Goal: Task Accomplishment & Management: Use online tool/utility

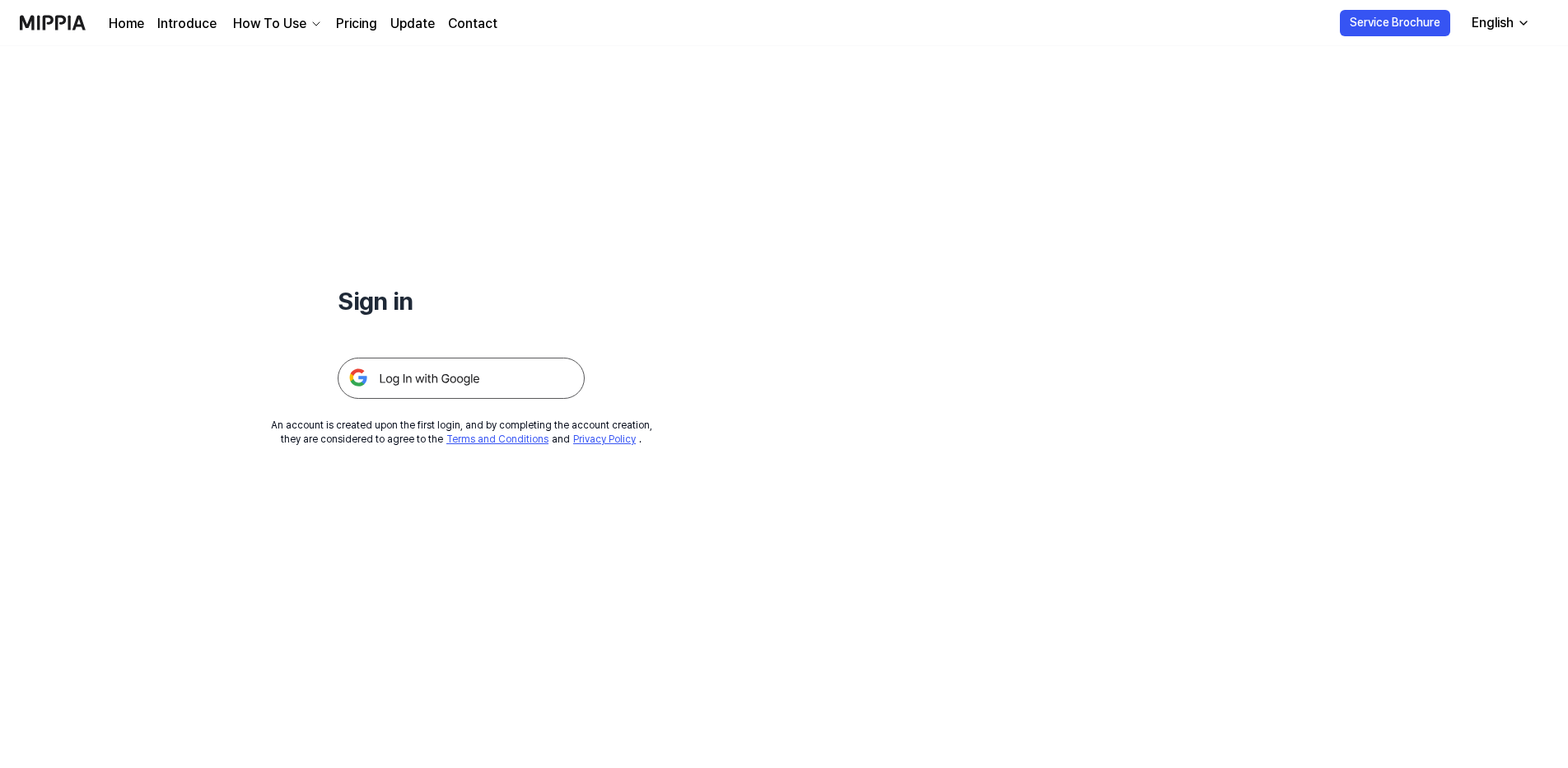
click at [515, 398] on img at bounding box center [461, 378] width 247 height 42
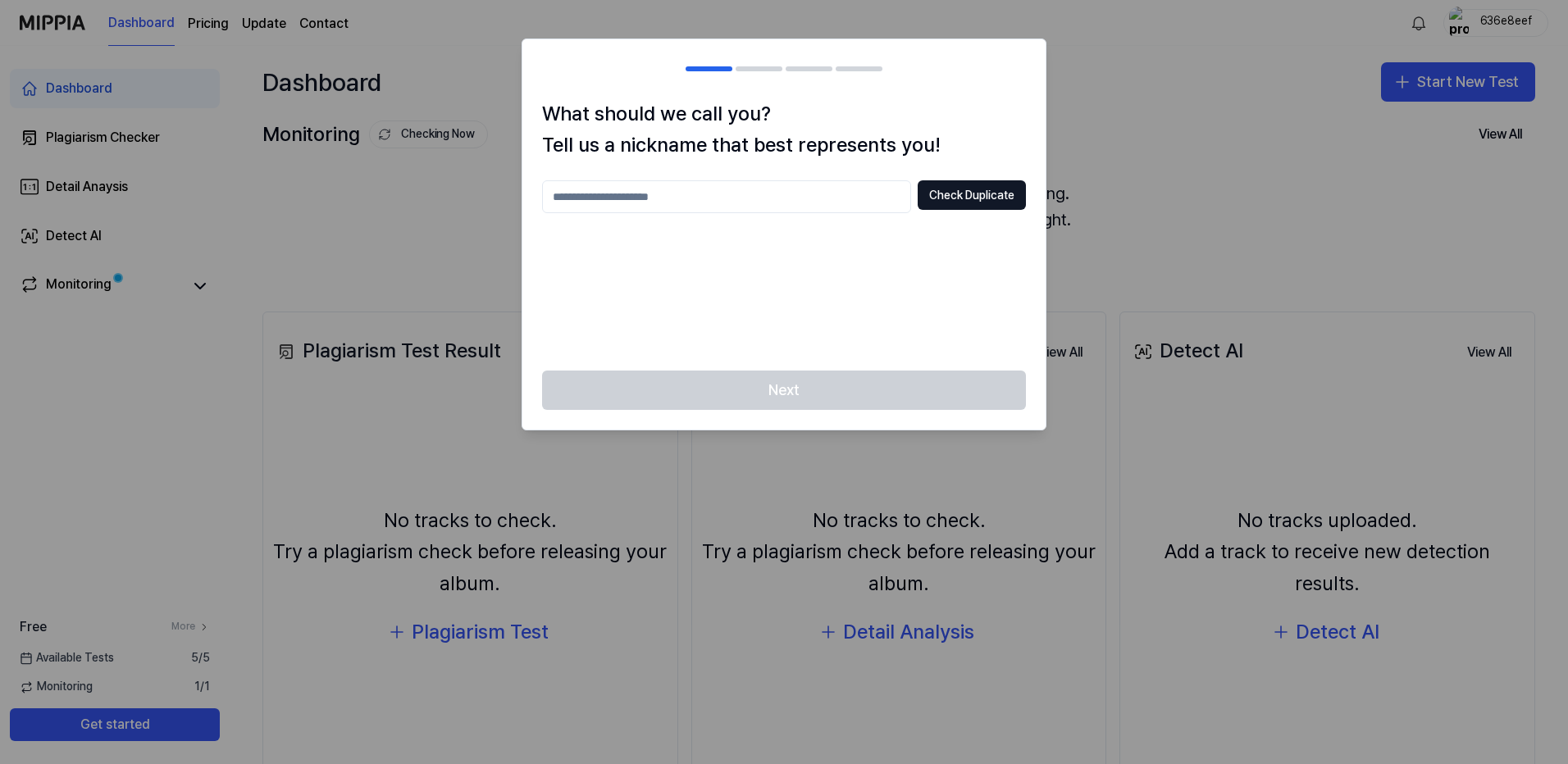
drag, startPoint x: 1151, startPoint y: 223, endPoint x: 1187, endPoint y: 145, distance: 85.9
click at [1152, 222] on div at bounding box center [784, 382] width 1568 height 764
drag, startPoint x: 879, startPoint y: 397, endPoint x: 871, endPoint y: 304, distance: 93.3
click at [877, 396] on div "Next" at bounding box center [784, 399] width 523 height 59
click at [955, 195] on button "Check Duplicate" at bounding box center [971, 194] width 108 height 30
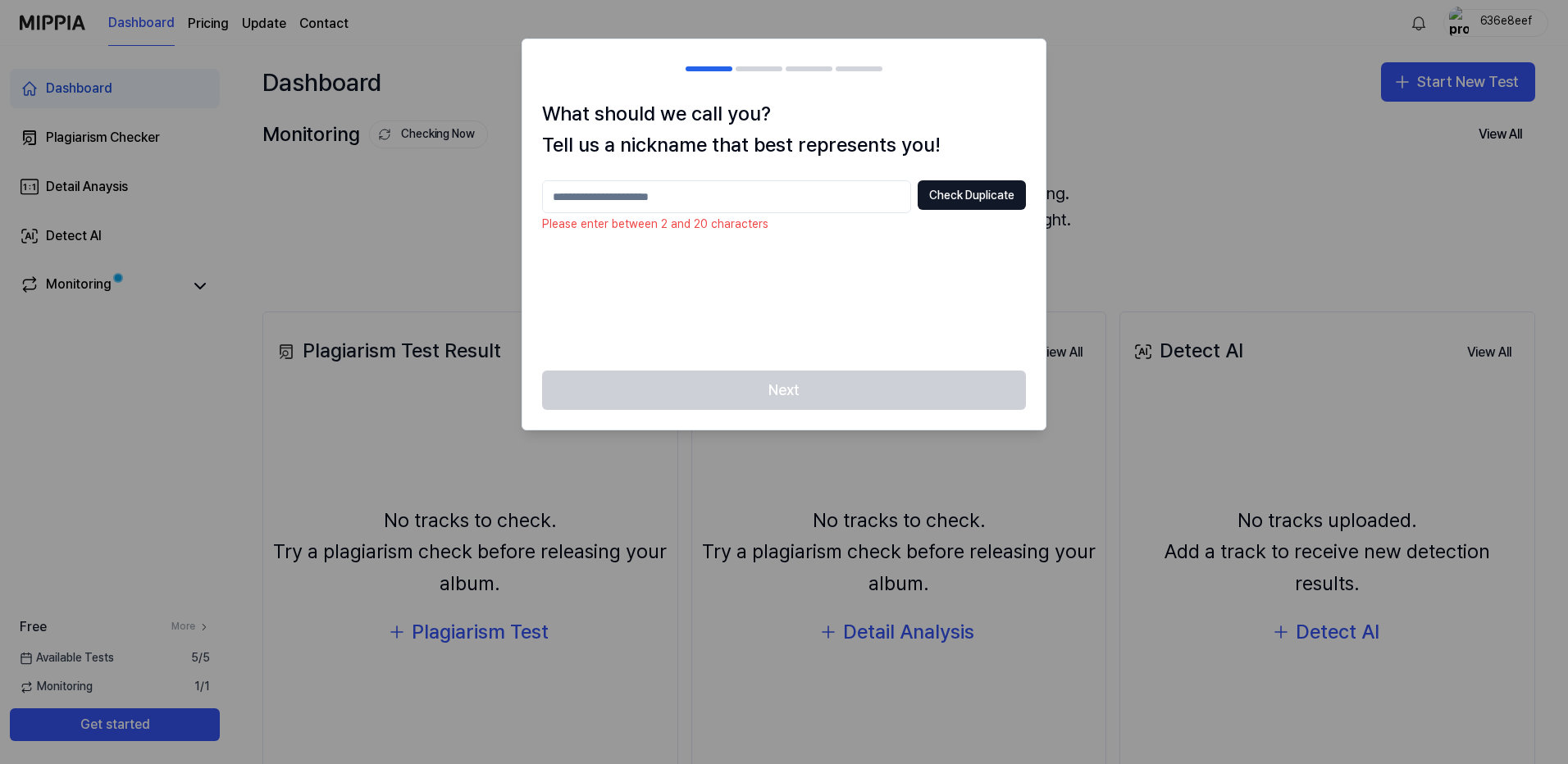
click at [775, 212] on input "text" at bounding box center [726, 196] width 369 height 33
type input "**********"
click at [933, 196] on button "Check Duplicate" at bounding box center [971, 194] width 108 height 30
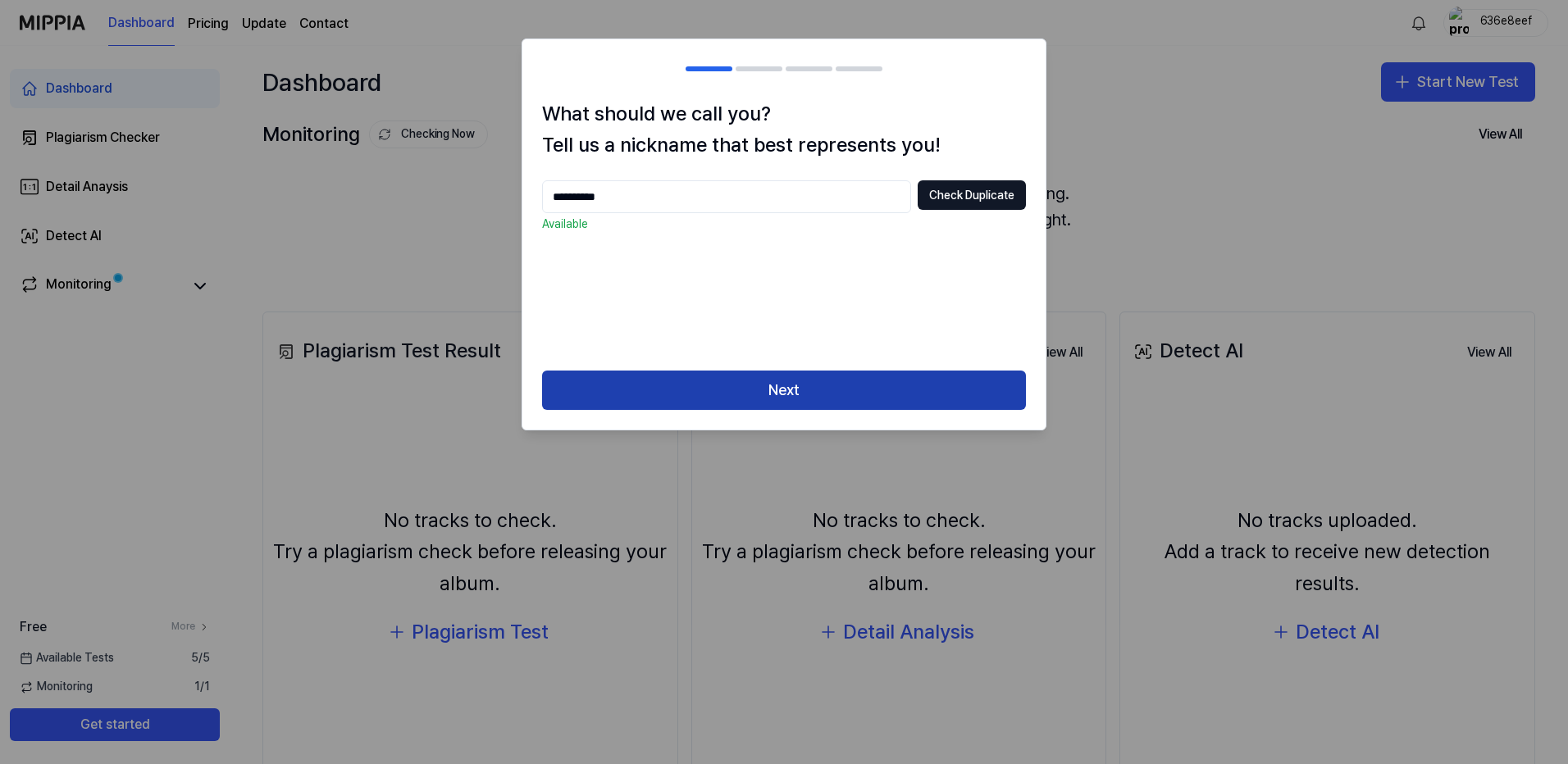
click at [865, 384] on button "Next" at bounding box center [784, 390] width 484 height 39
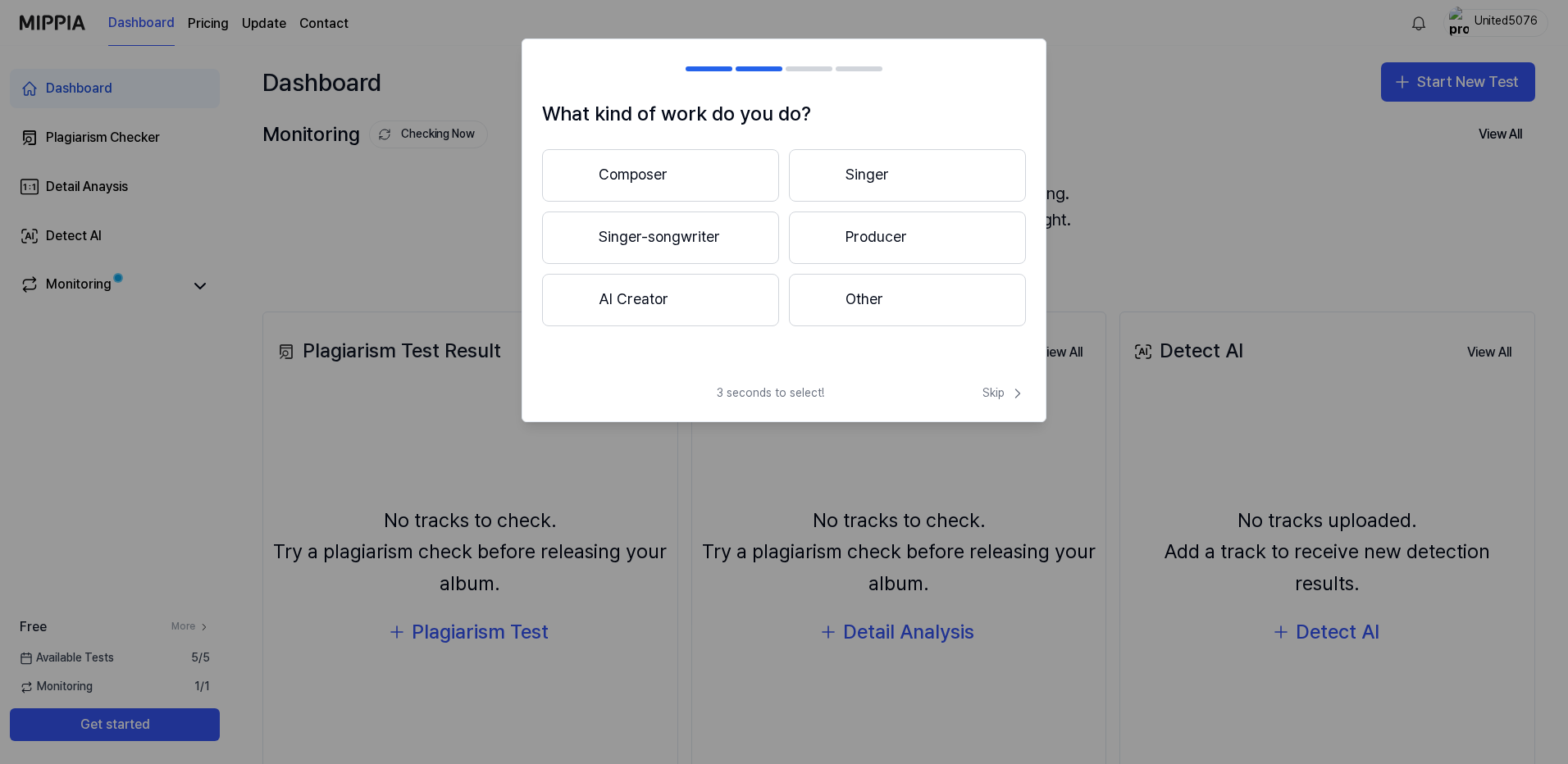
click at [666, 267] on div "Composer Singer Singer-songwriter Producer AI Creator Other" at bounding box center [784, 238] width 484 height 177
click at [660, 292] on button "AI Creator" at bounding box center [660, 299] width 237 height 53
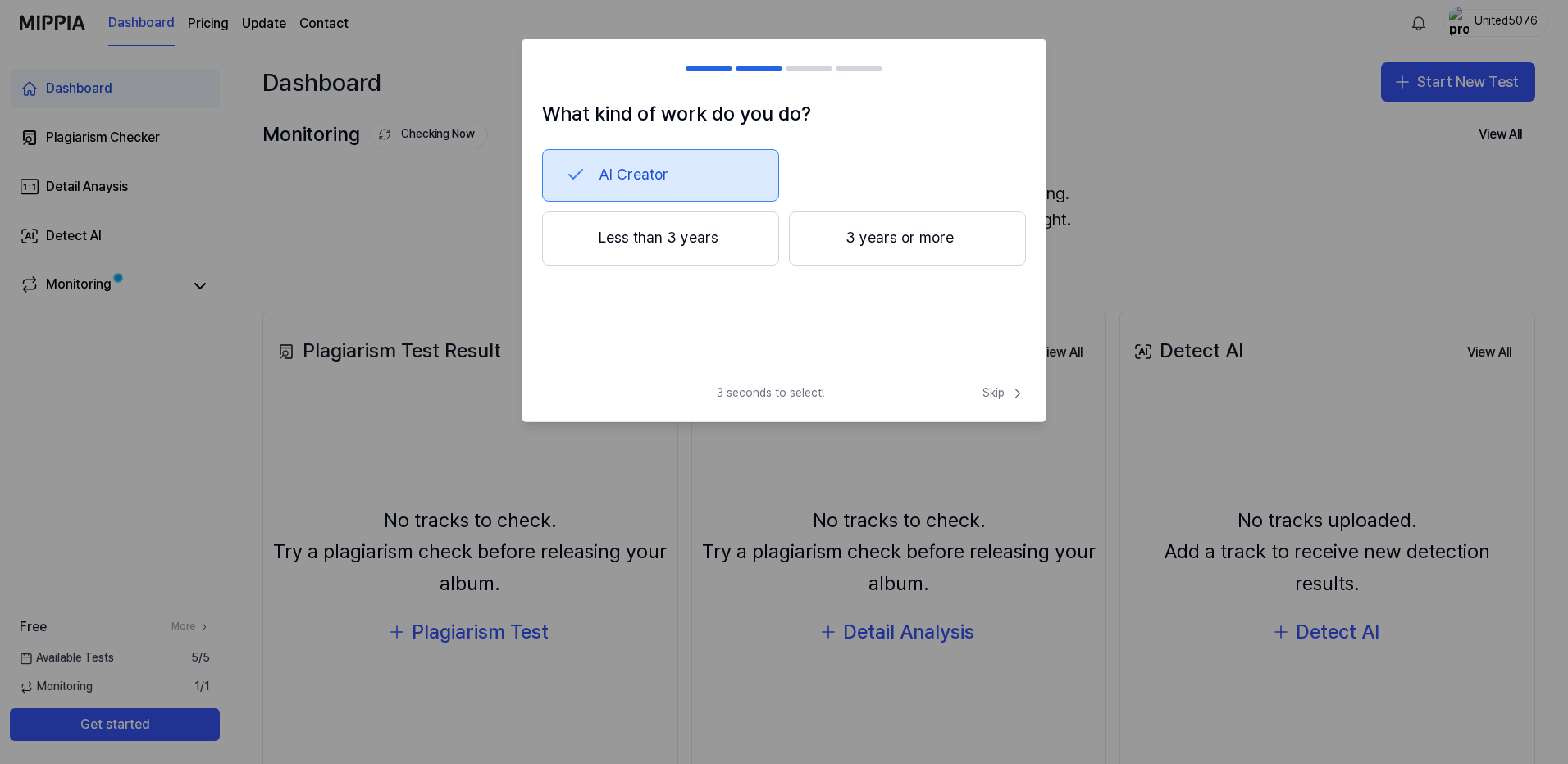
click at [689, 255] on button "Less than 3 years" at bounding box center [660, 239] width 237 height 54
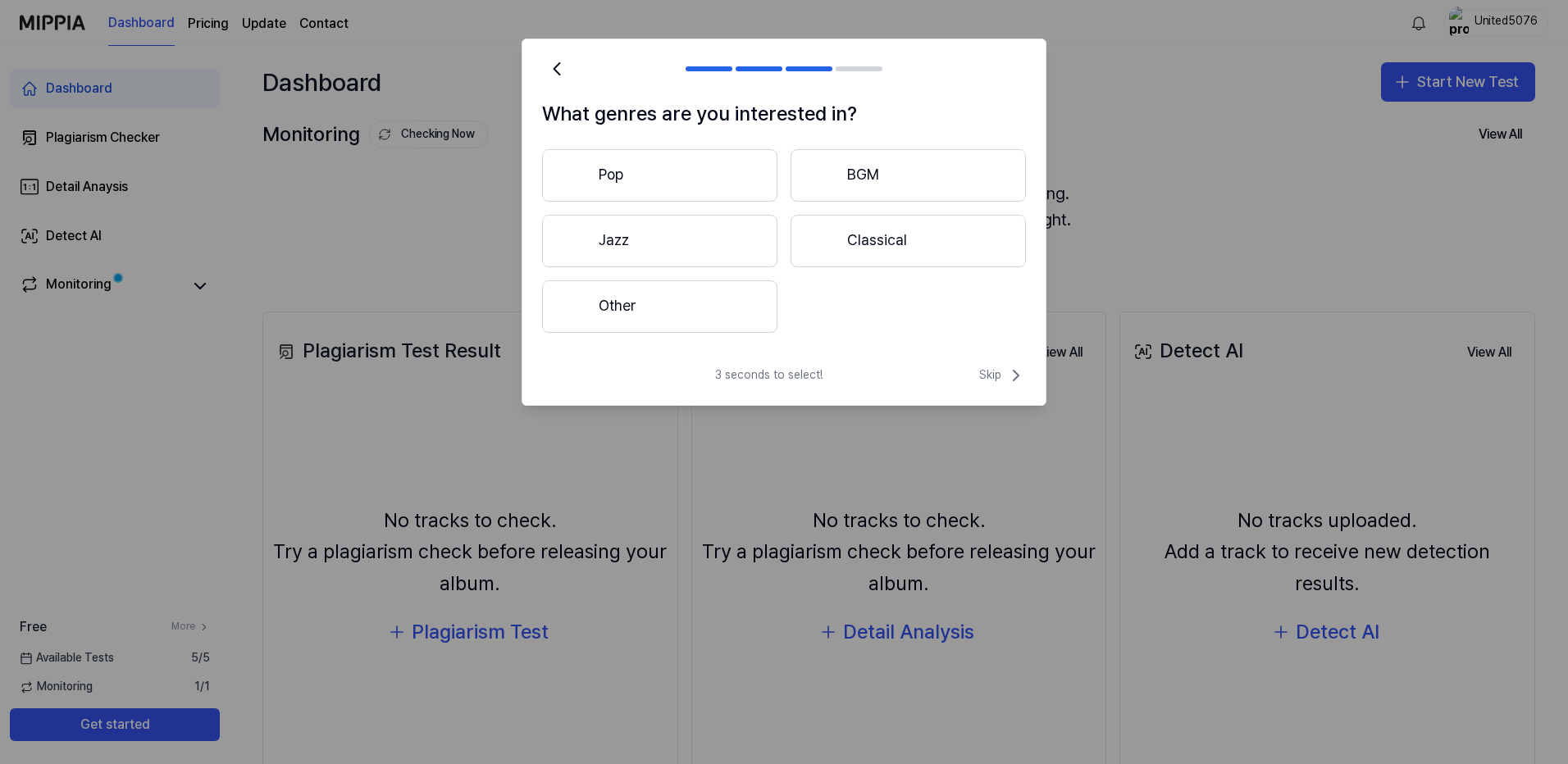
click at [698, 307] on button "Other" at bounding box center [659, 306] width 235 height 53
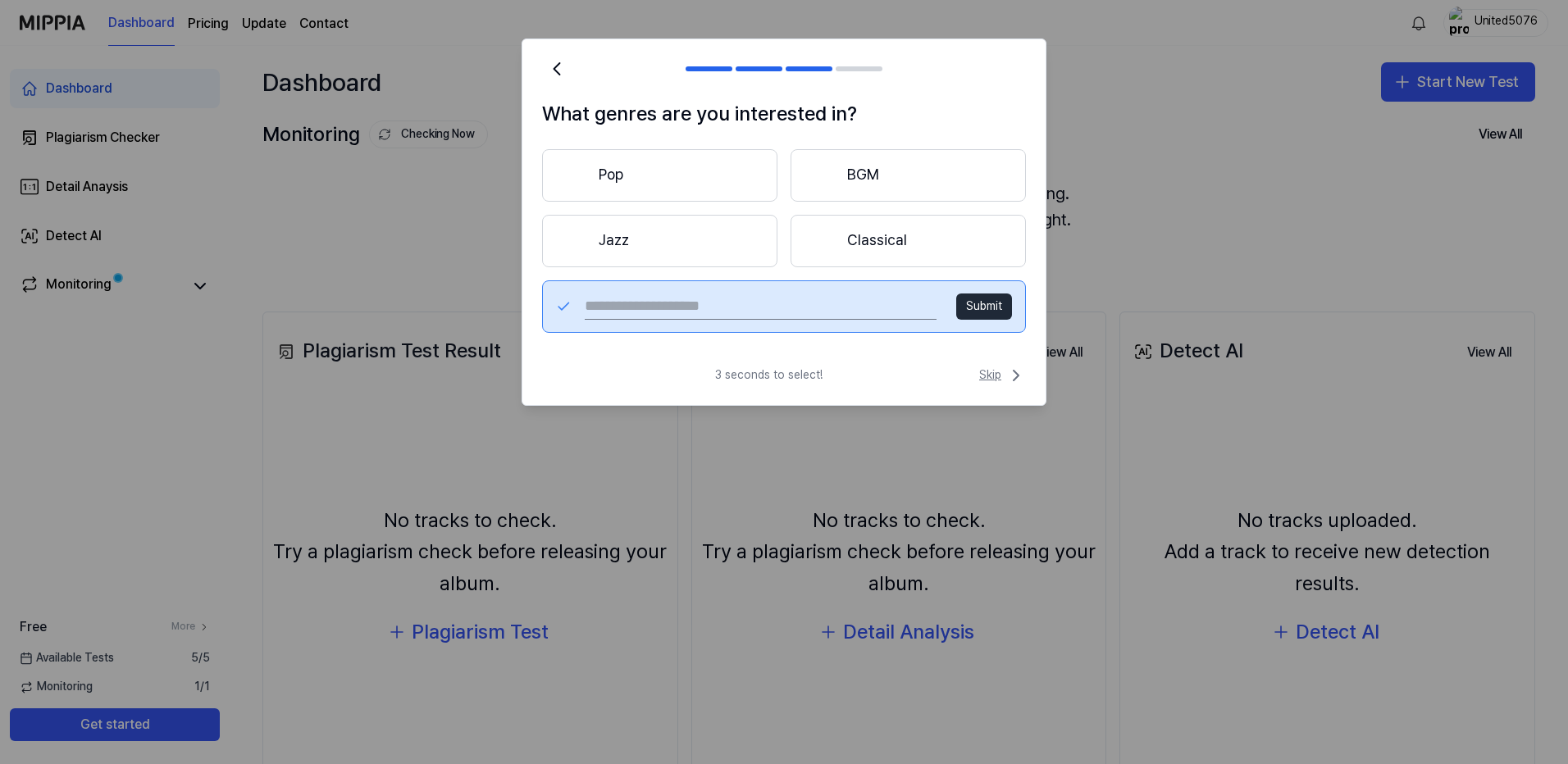
click at [1010, 367] on div "What genres are you interested in? Pop BGM Jazz Classical Submit 3 seconds to s…" at bounding box center [784, 222] width 525 height 368
click at [1010, 372] on icon at bounding box center [1015, 375] width 19 height 19
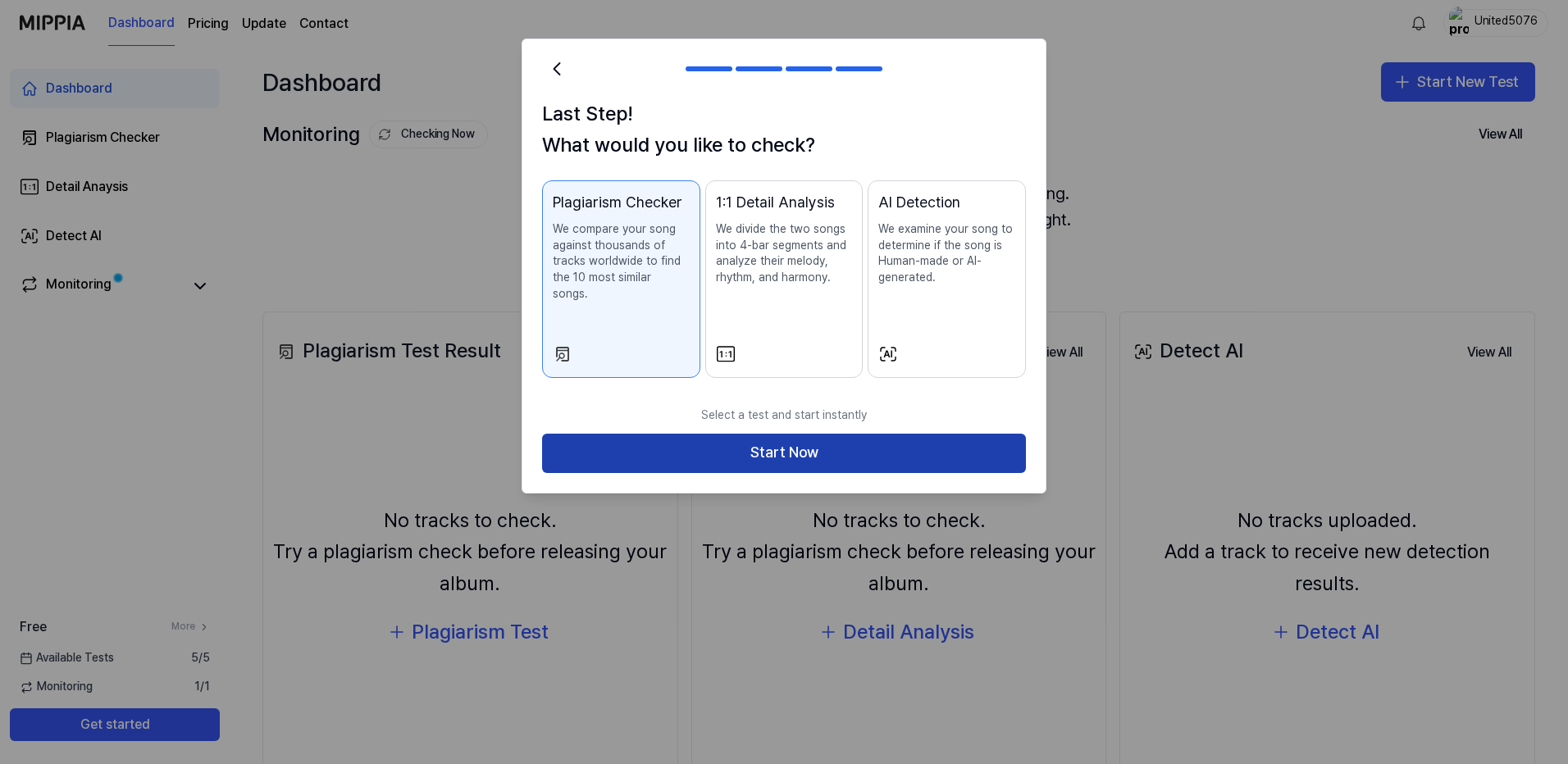
click at [894, 434] on button "Start Now" at bounding box center [784, 453] width 484 height 39
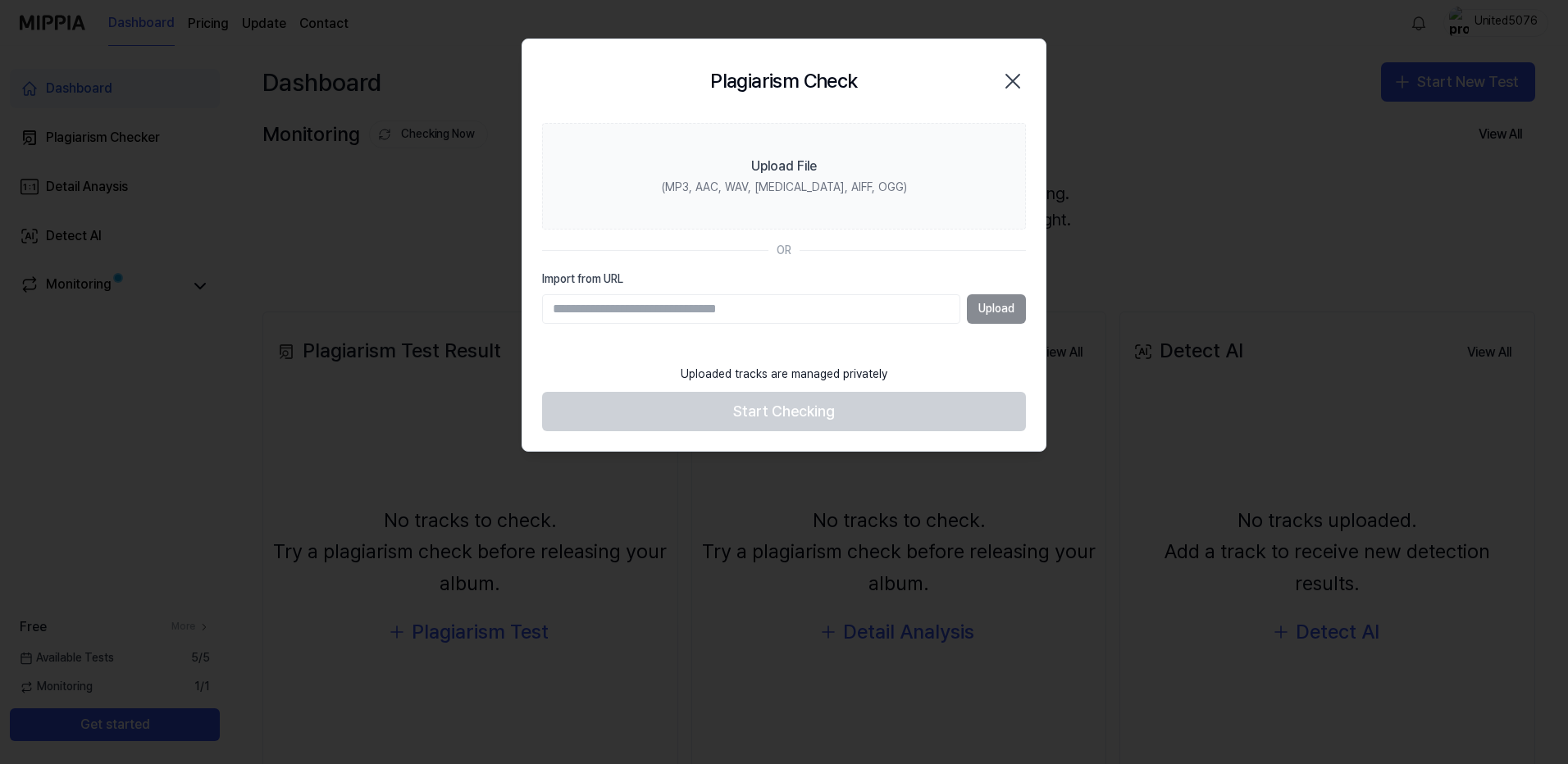
click at [1041, 79] on div "Plagiarism Check Close" at bounding box center [784, 81] width 523 height 84
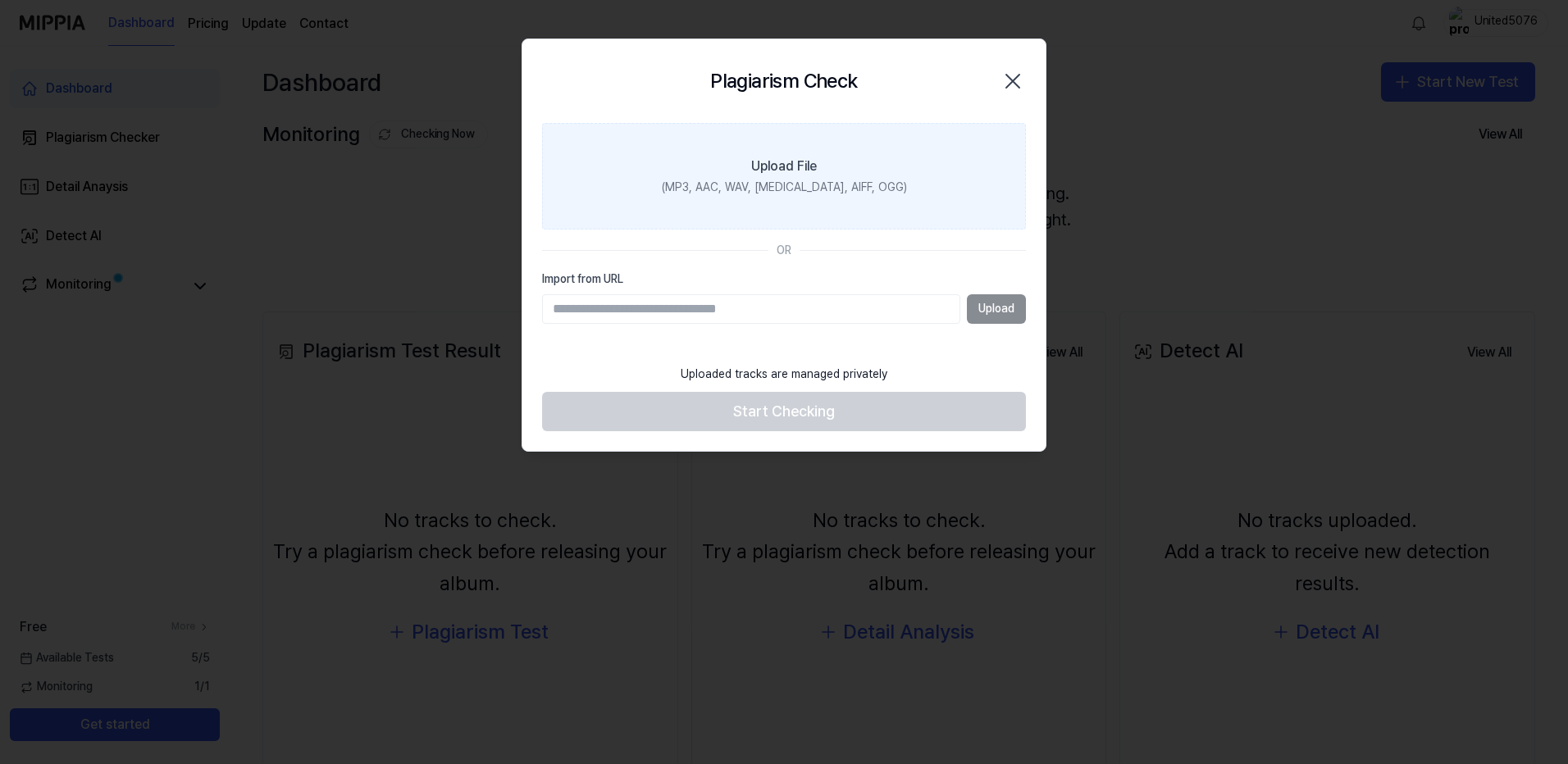
click at [782, 160] on div "Upload File" at bounding box center [784, 166] width 65 height 19
click at [0, 0] on input "Upload File (MP3, AAC, WAV, [MEDICAL_DATA], AIFF, OGG)" at bounding box center [0, 0] width 0 height 0
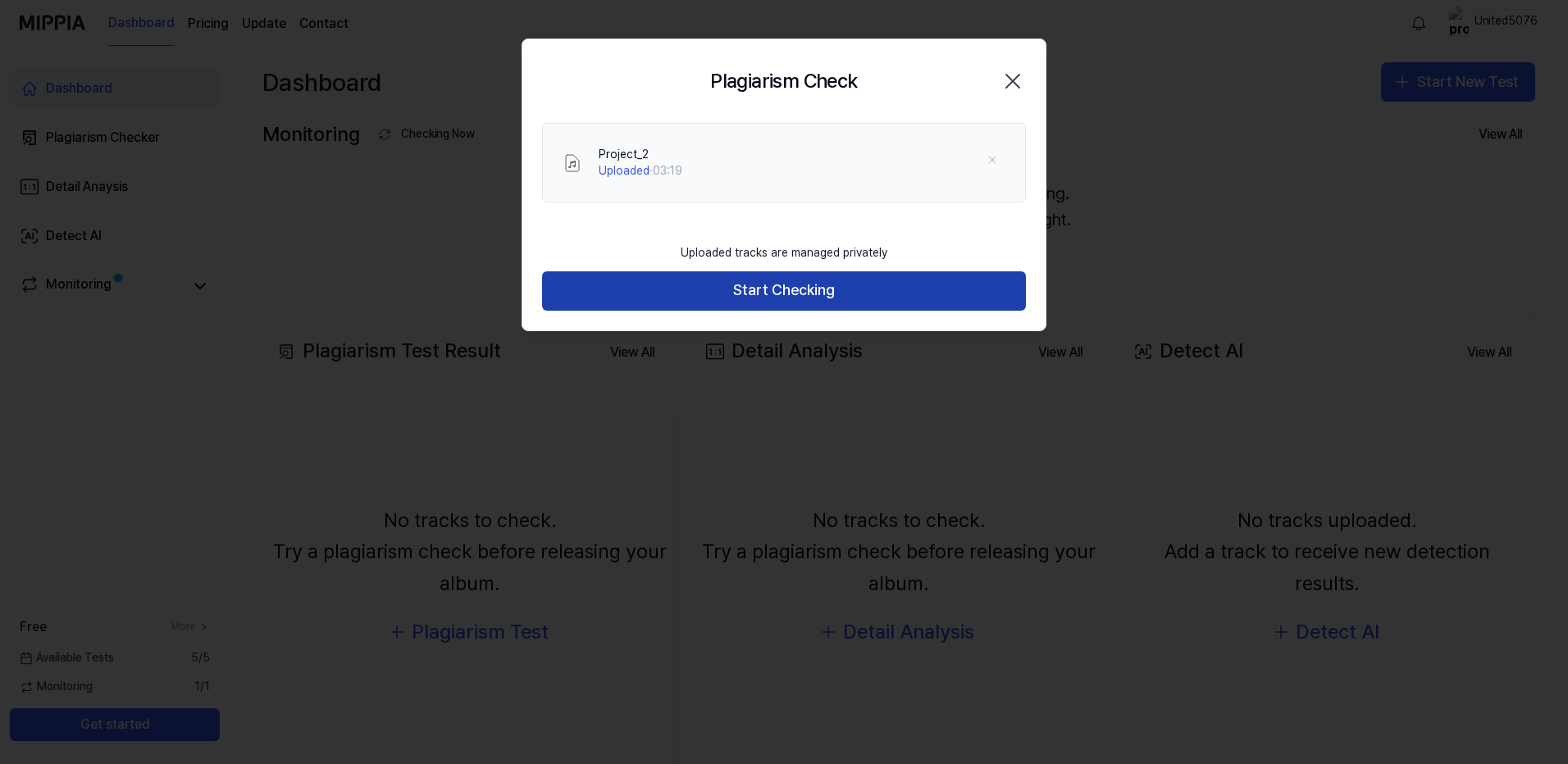
click at [811, 293] on button "Start Checking" at bounding box center [784, 291] width 484 height 39
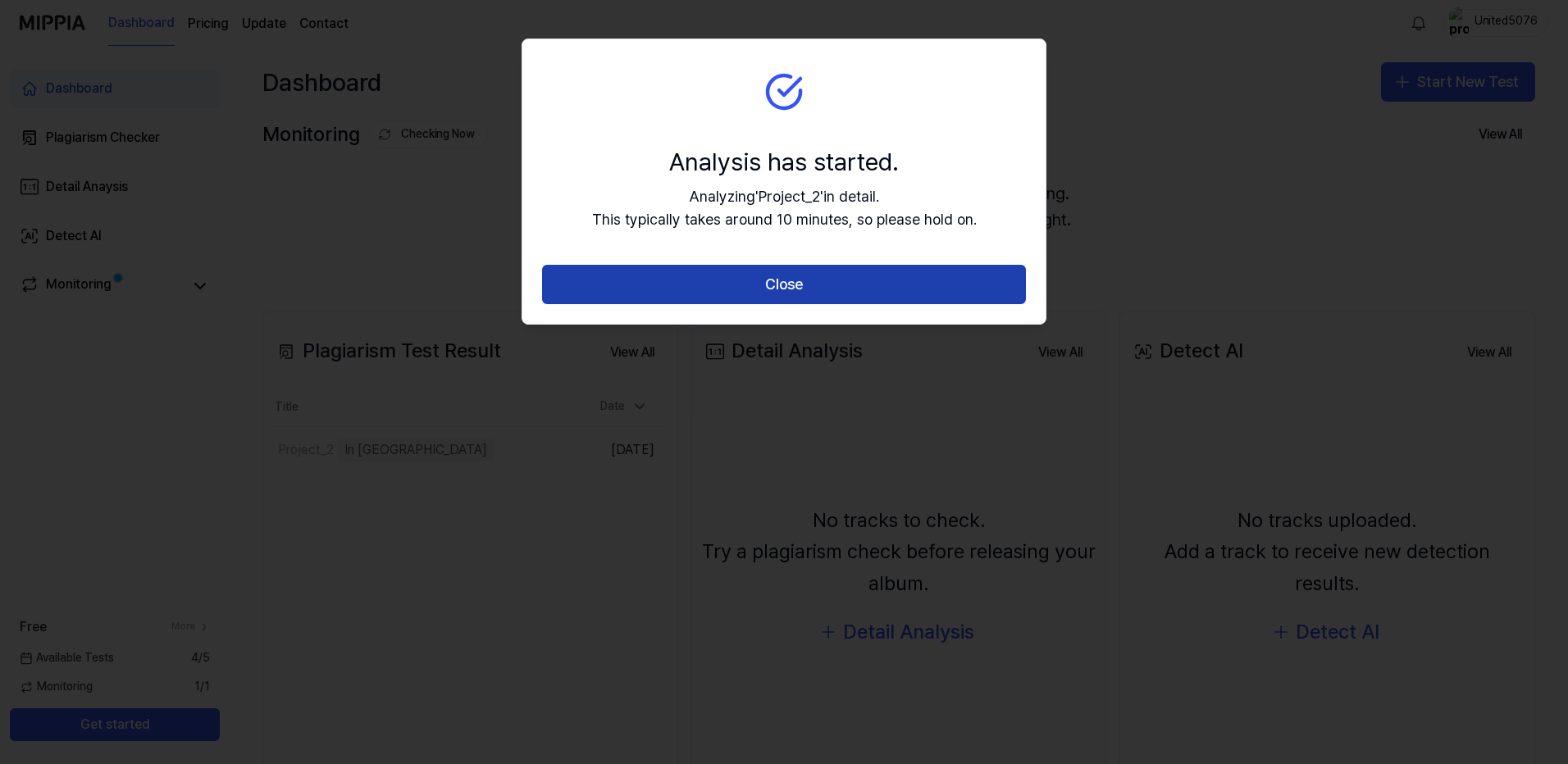
click at [810, 282] on button "Close" at bounding box center [784, 284] width 484 height 39
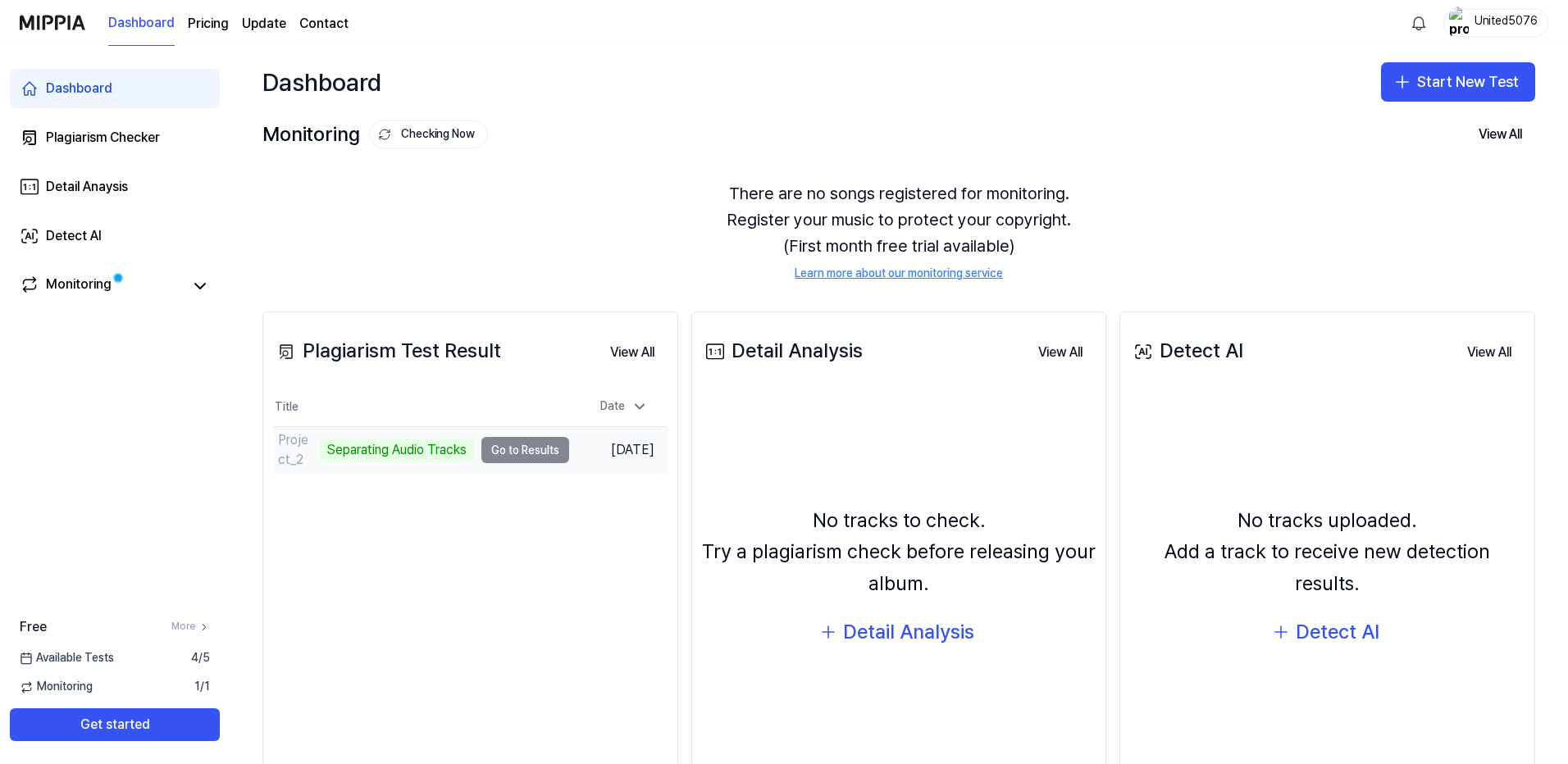
click at [539, 452] on td "Project_2 Separating Audio Tracks Go to Results" at bounding box center [421, 450] width 296 height 46
click at [529, 447] on td "Project_2 Analyze Song Structure Go to Results" at bounding box center [421, 450] width 296 height 46
click at [212, 283] on div "Monitoring" at bounding box center [115, 285] width 210 height 39
click at [107, 281] on div "Monitoring" at bounding box center [79, 286] width 65 height 23
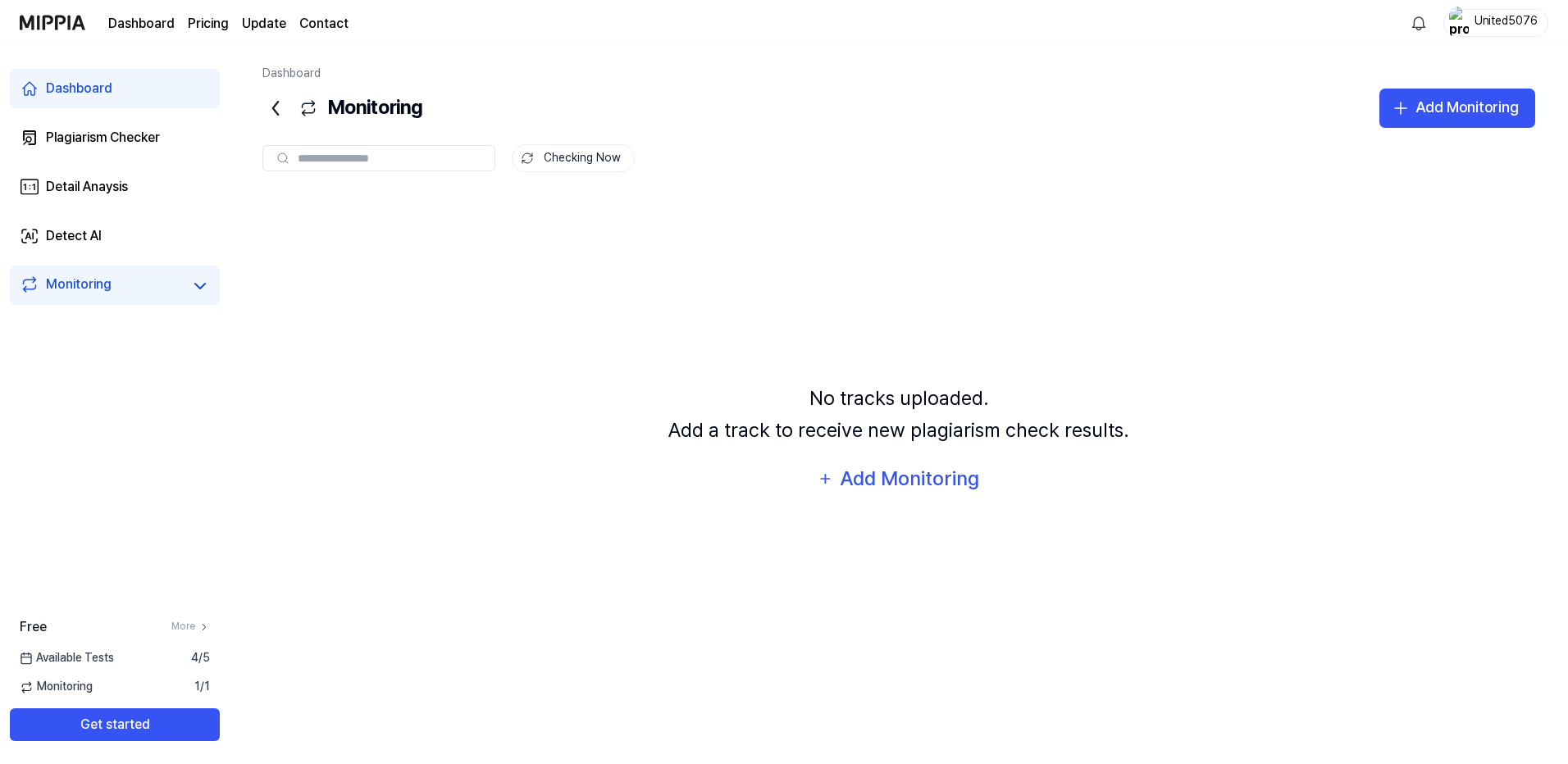
click at [88, 92] on div "Dashboard" at bounding box center [79, 89] width 66 height 19
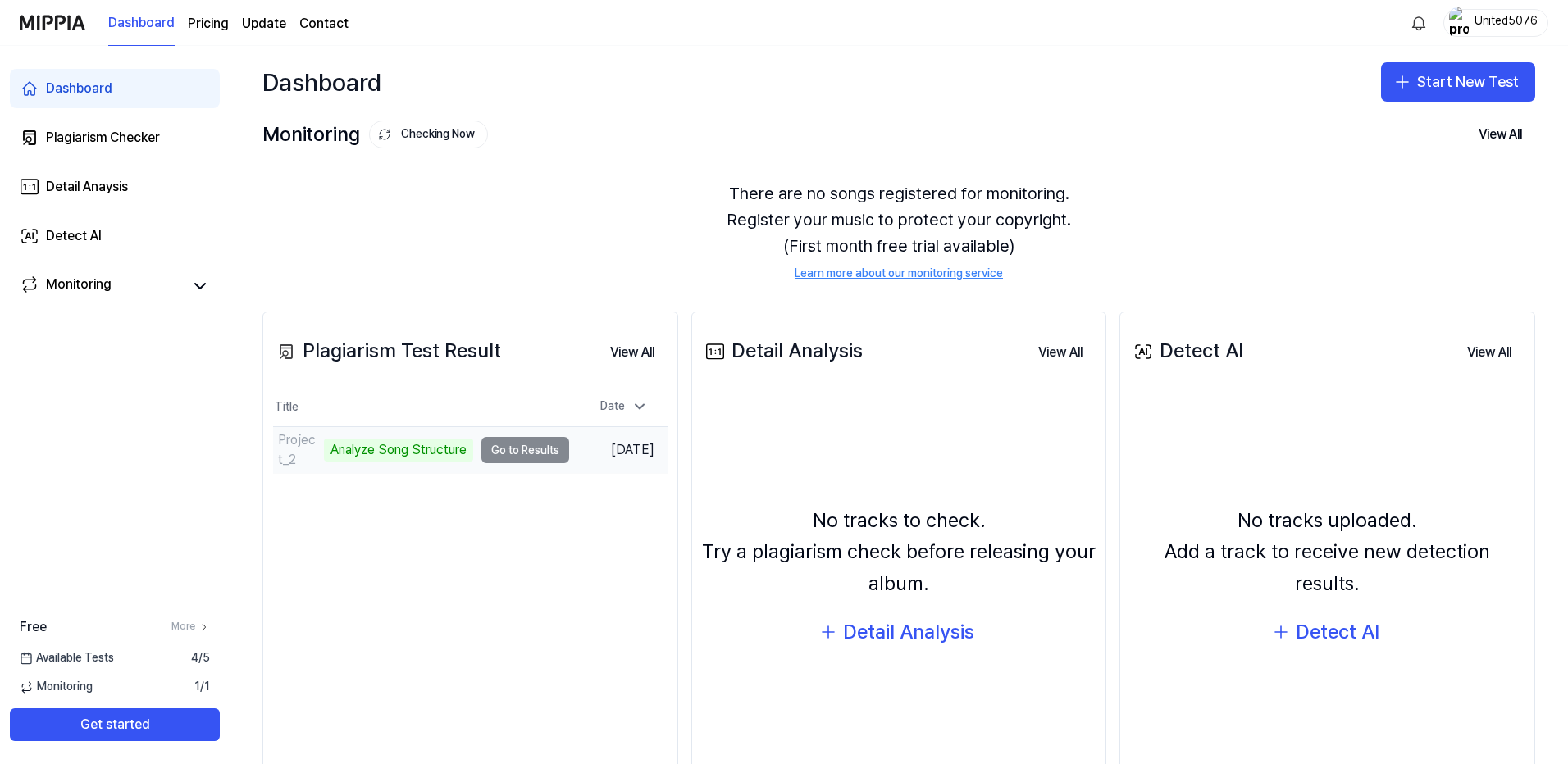
click at [517, 450] on td "Project_2 Analyze Song Structure Go to Results" at bounding box center [421, 450] width 296 height 46
click at [535, 446] on td "Project_2 Analyze Music Notes Go to Results" at bounding box center [421, 450] width 296 height 46
click at [158, 722] on button "Get started" at bounding box center [115, 725] width 210 height 33
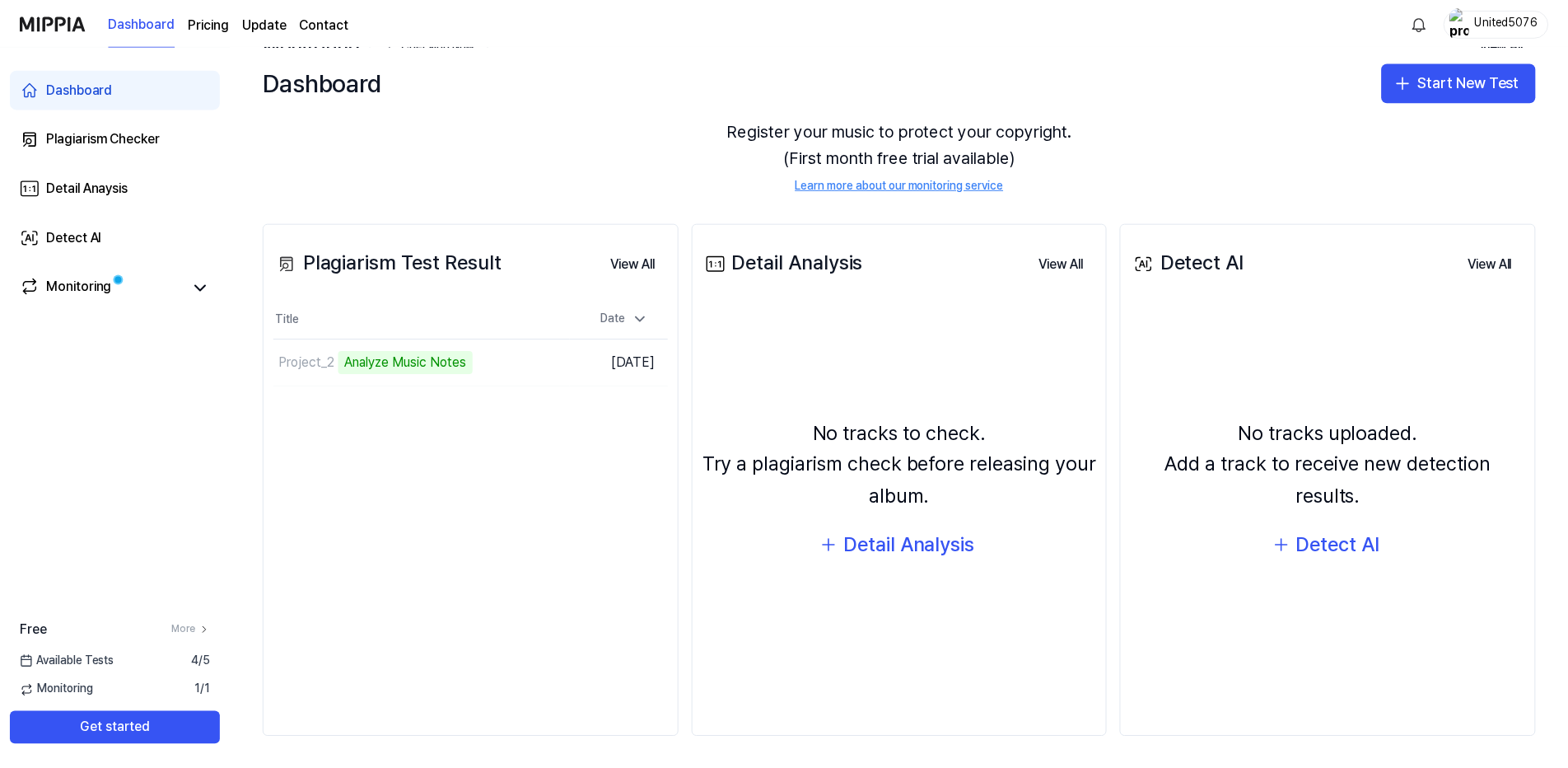
scroll to position [92, 0]
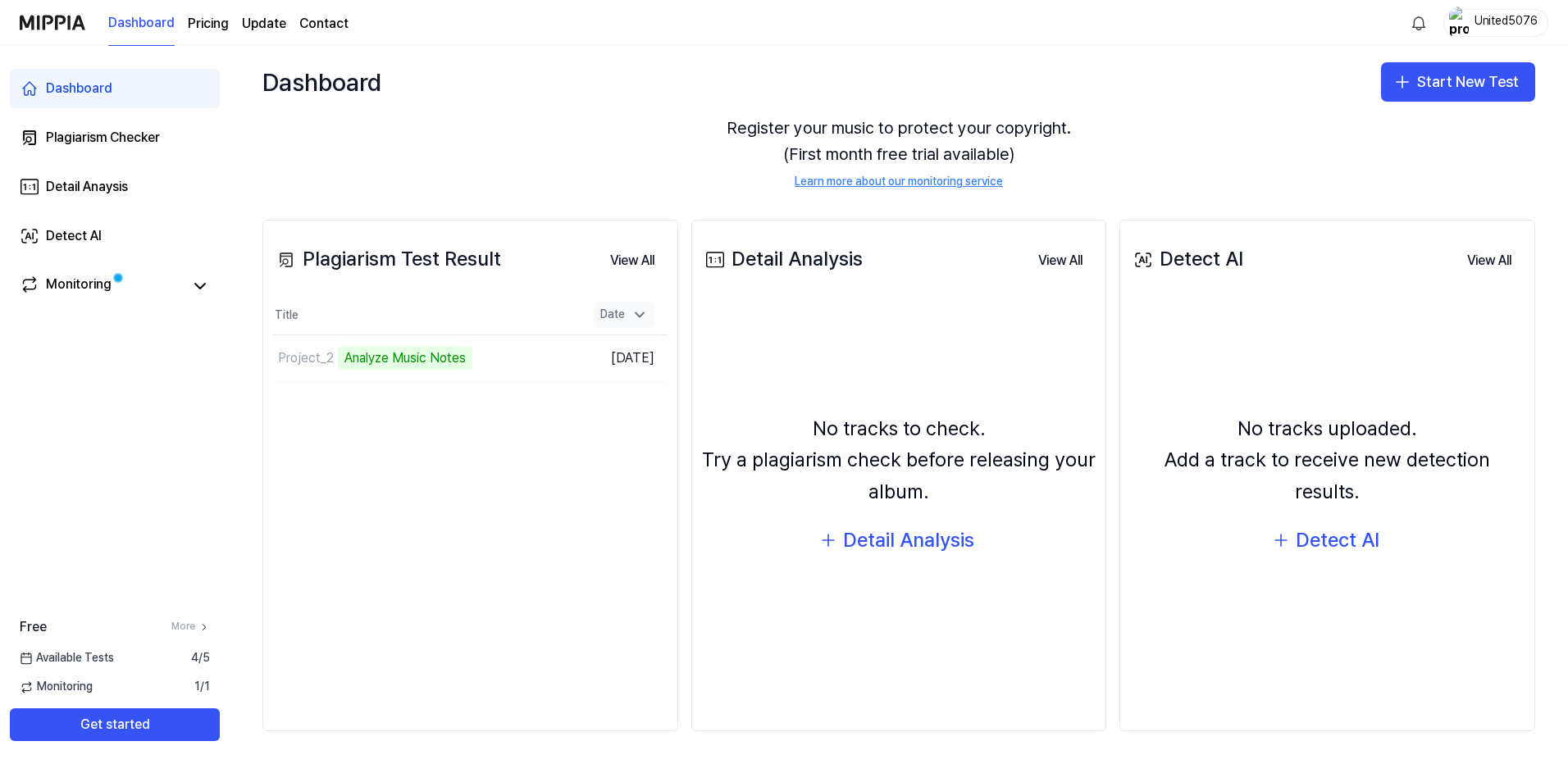
drag, startPoint x: 550, startPoint y: 363, endPoint x: 609, endPoint y: 323, distance: 71.3
click at [551, 361] on td "Project_2 Analyze Music Notes Go to Results" at bounding box center [421, 358] width 296 height 46
click at [614, 323] on div "Date" at bounding box center [624, 314] width 61 height 26
click at [176, 724] on button "Get started" at bounding box center [115, 725] width 210 height 33
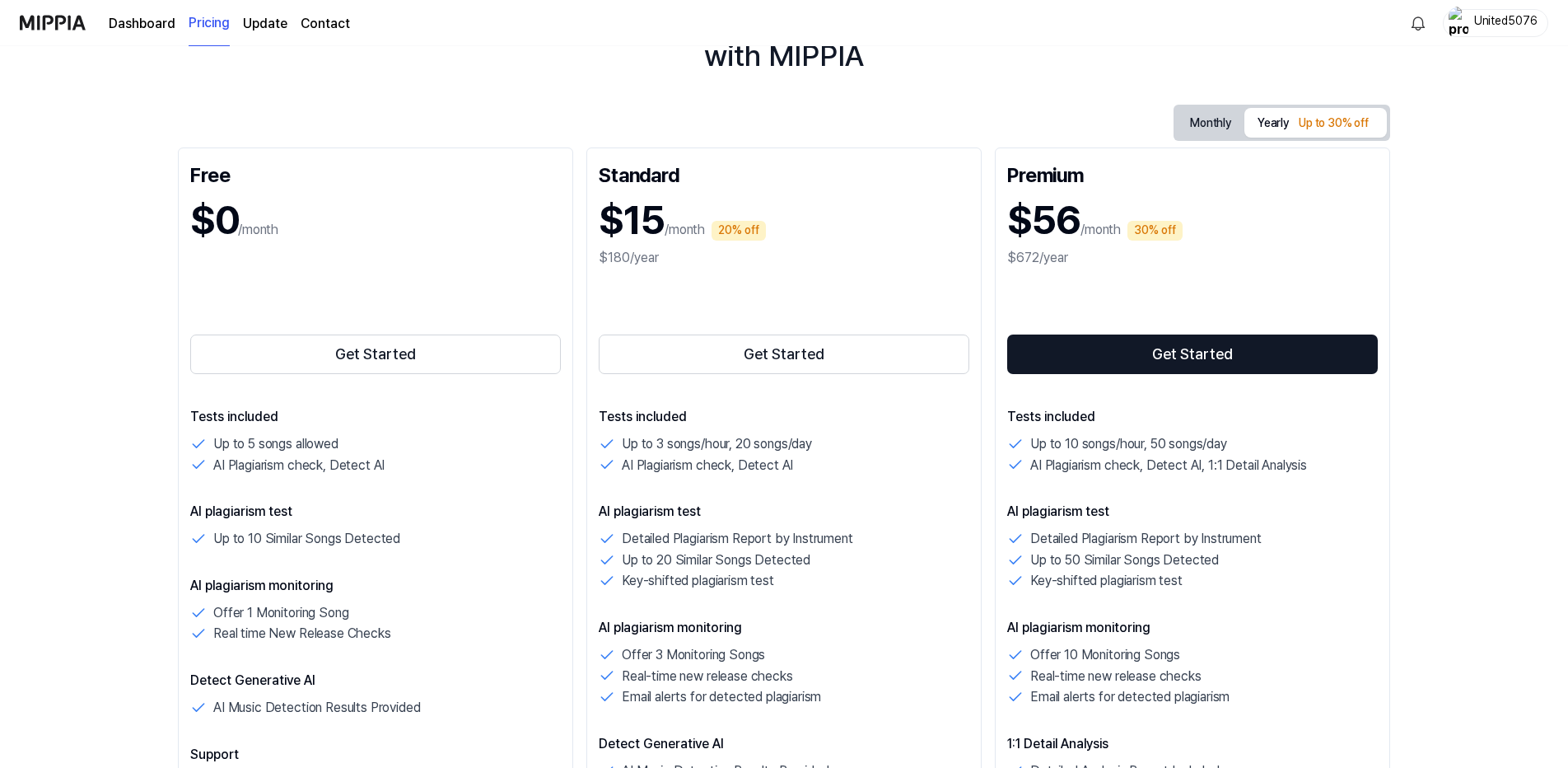
scroll to position [82, 0]
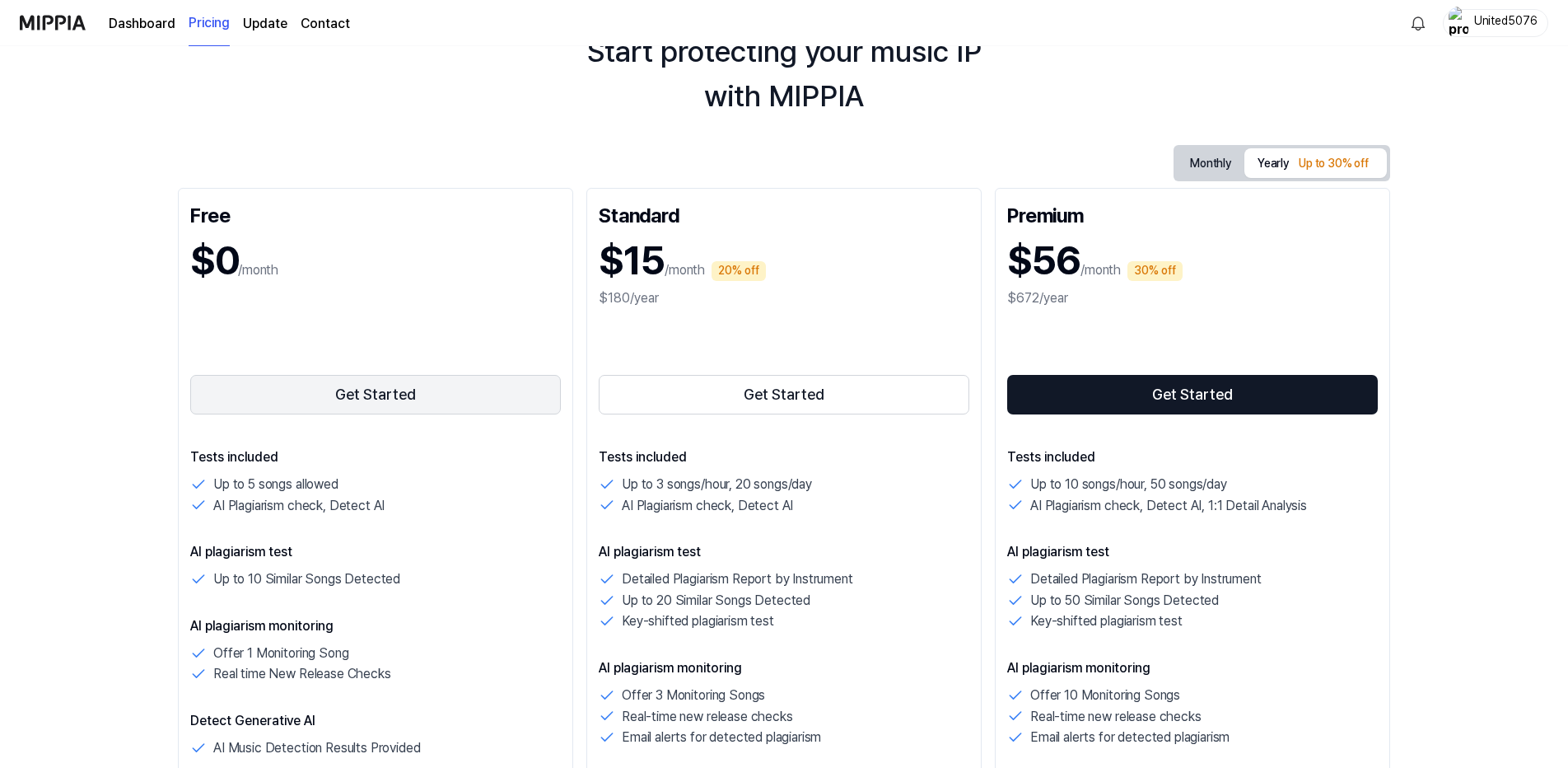
click at [416, 392] on button "Get Started" at bounding box center [375, 395] width 370 height 40
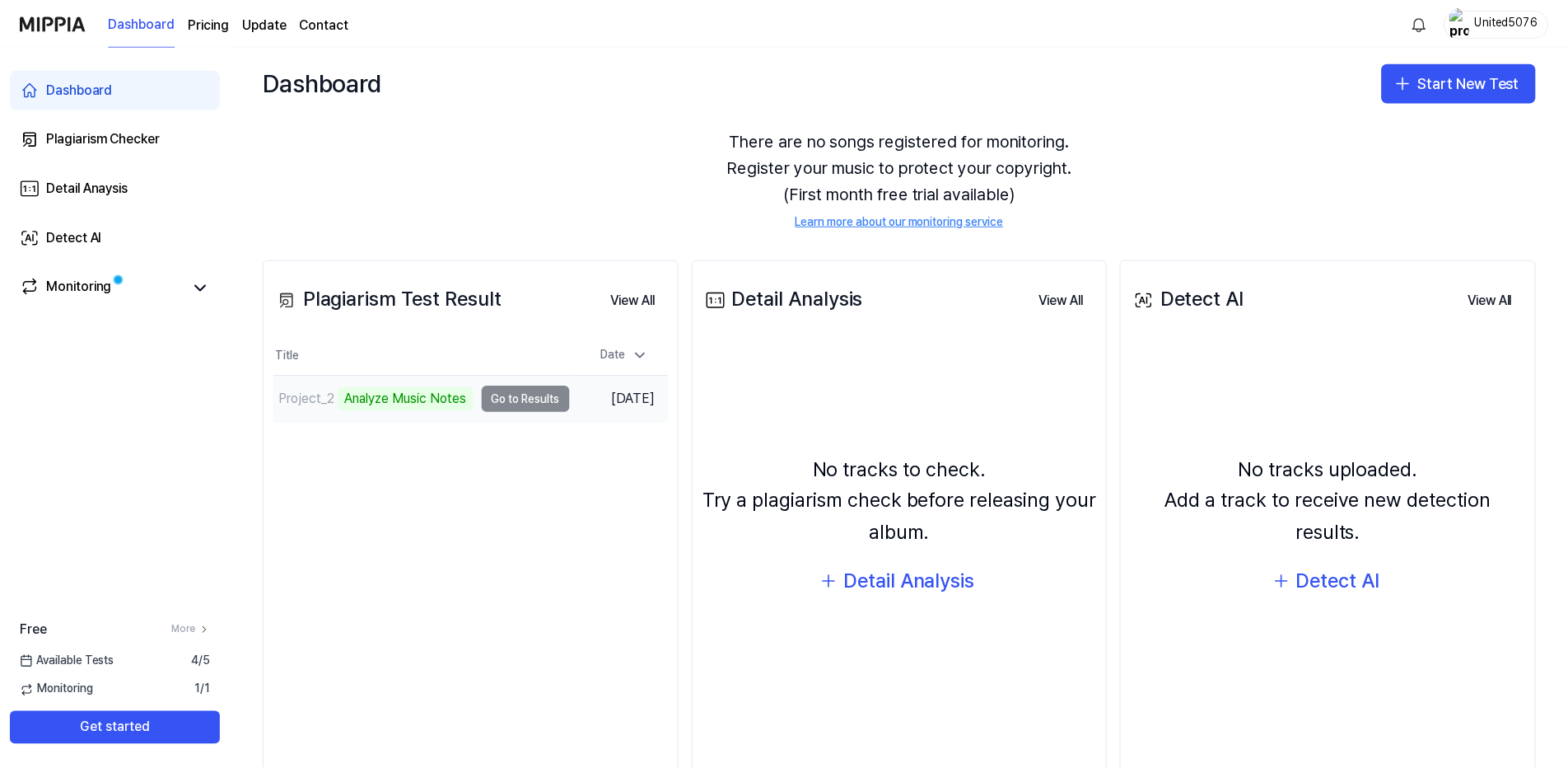
scroll to position [82, 0]
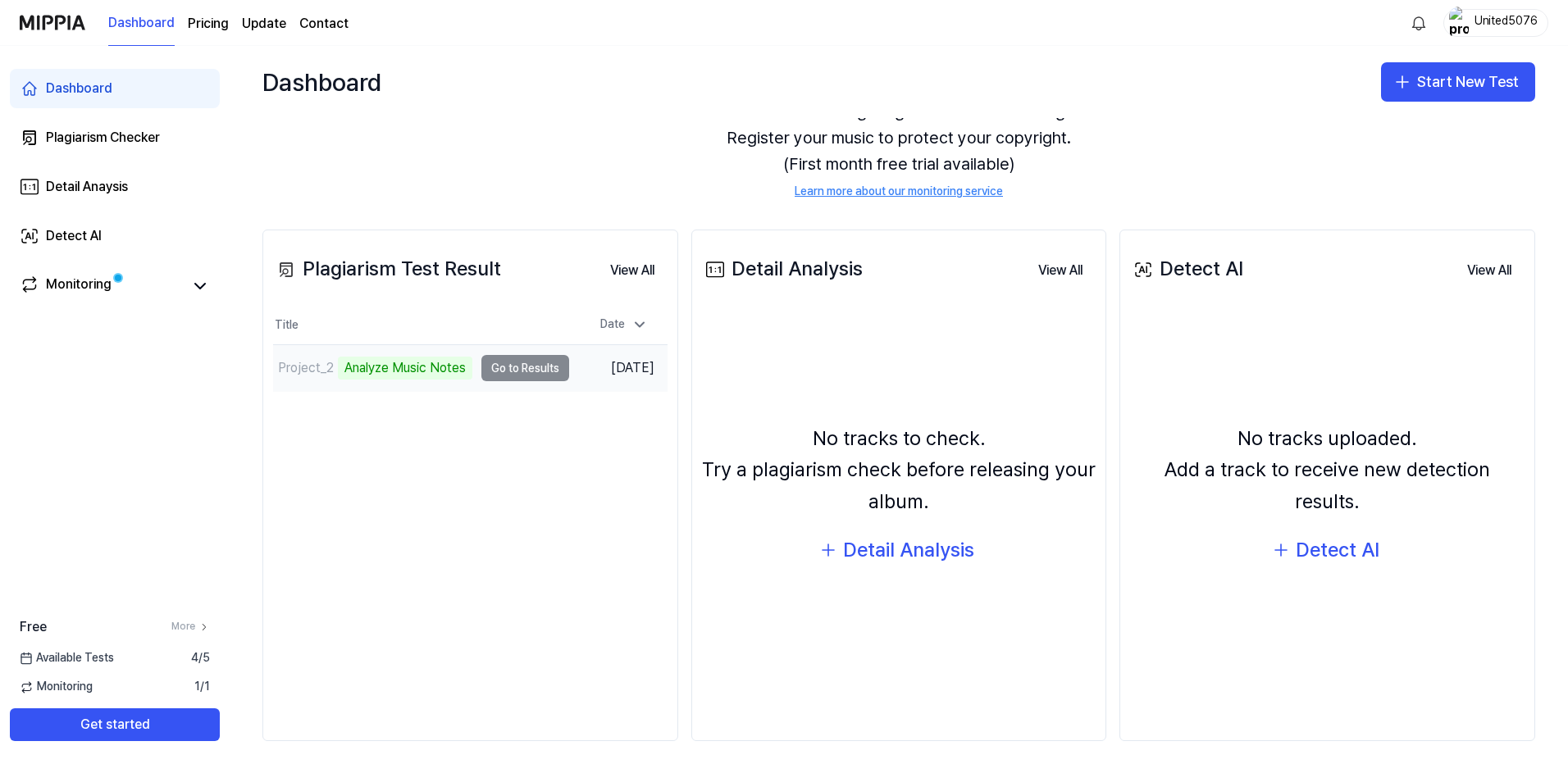
click at [541, 370] on td "Project_2 Analyze Music Notes Go to Results" at bounding box center [421, 369] width 296 height 46
click at [134, 292] on link "Monitoring" at bounding box center [101, 286] width 164 height 23
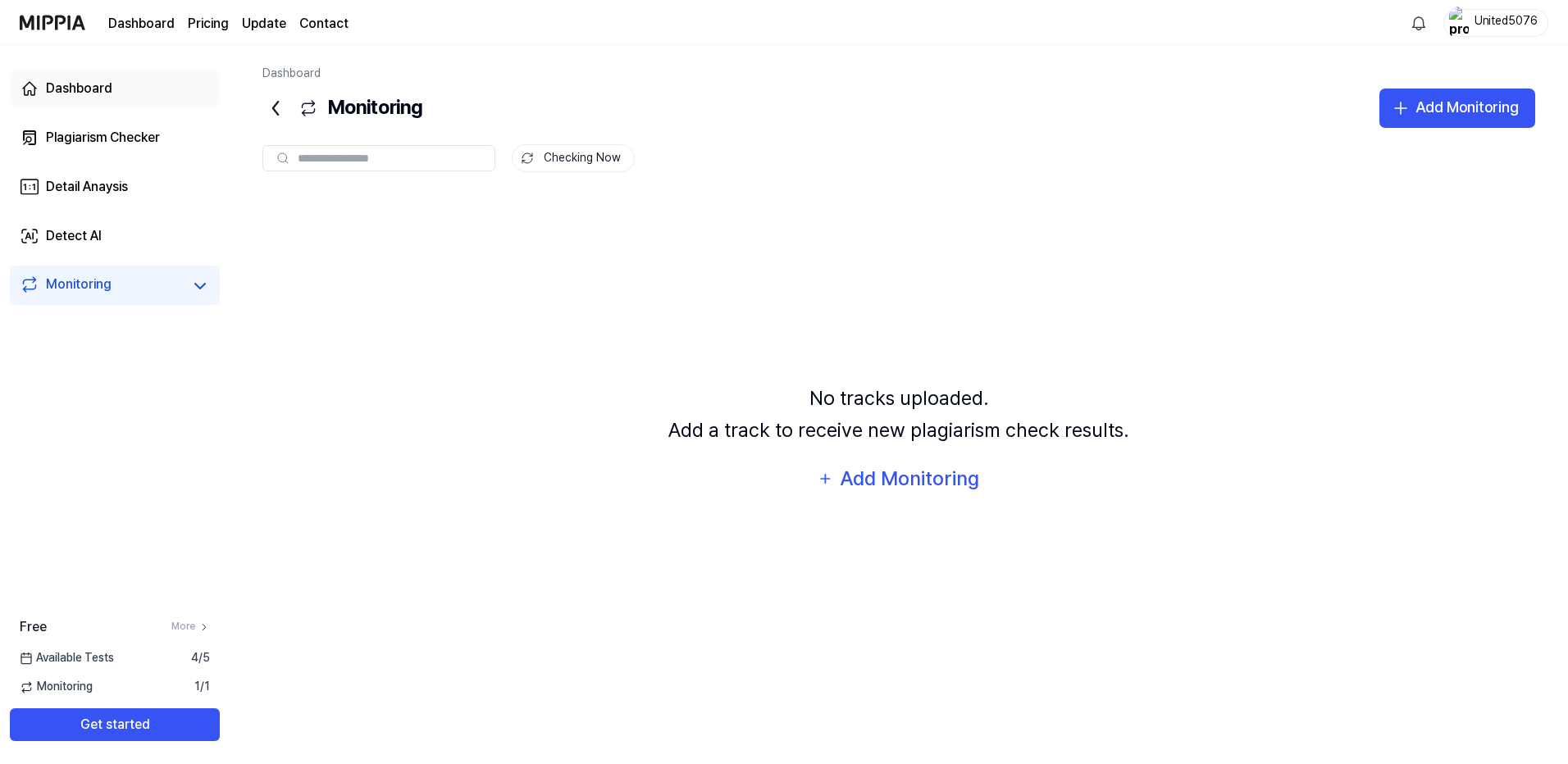
click at [76, 92] on div "Dashboard" at bounding box center [79, 89] width 66 height 19
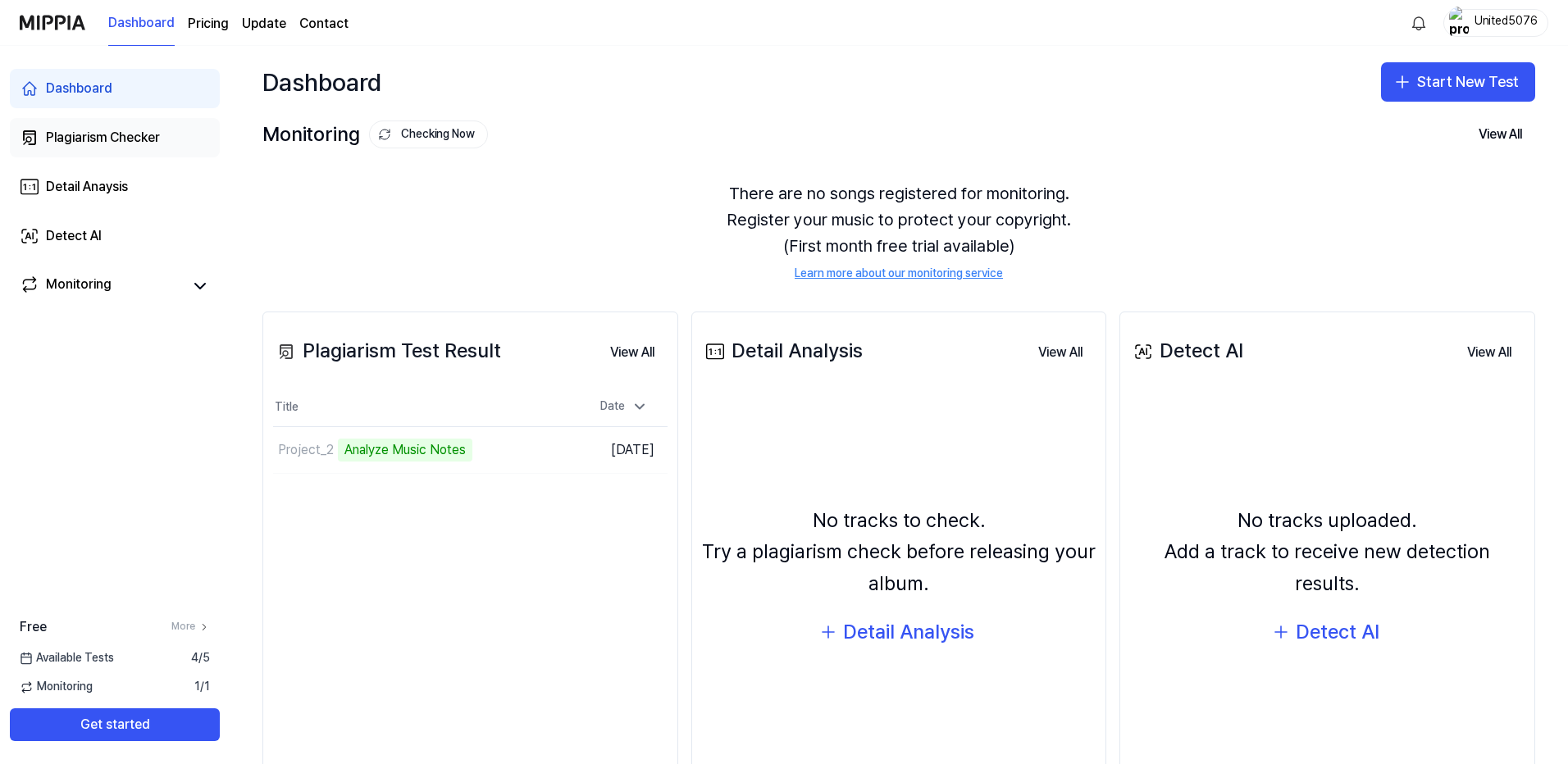
click at [84, 146] on div "Plagiarism Checker" at bounding box center [103, 138] width 114 height 19
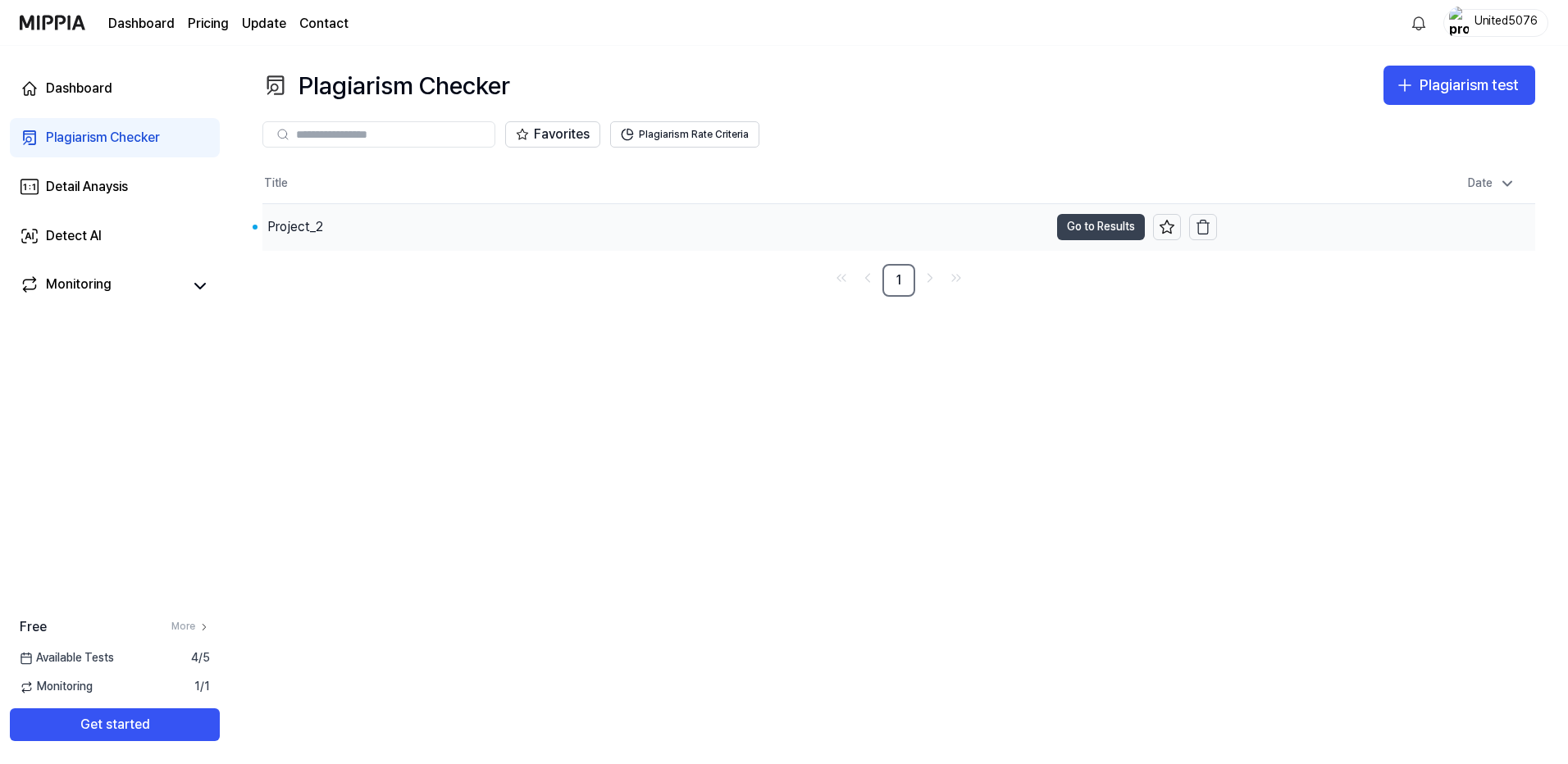
click at [1114, 233] on button "Go to Results" at bounding box center [1100, 226] width 88 height 26
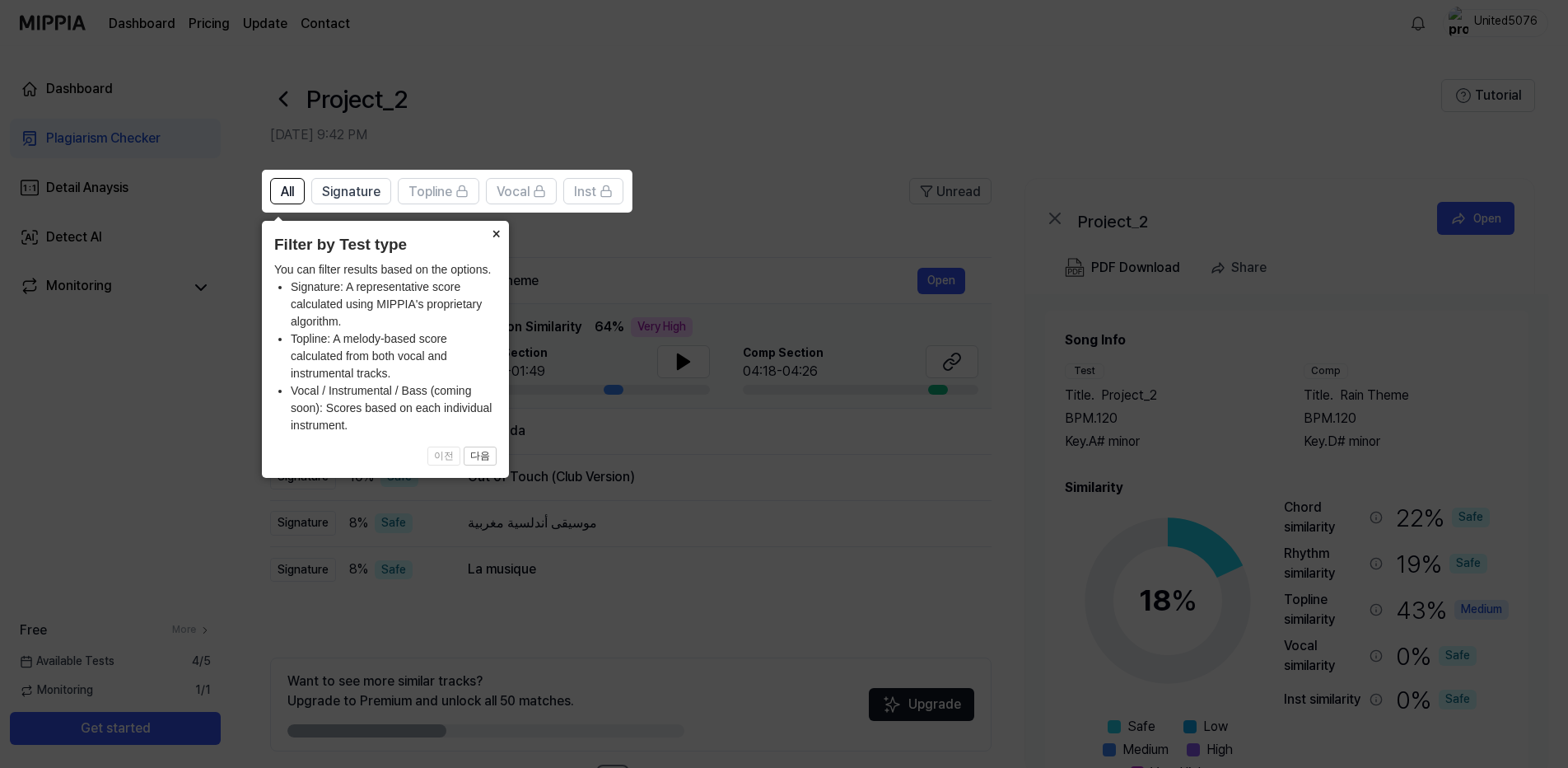
click at [492, 231] on button "×" at bounding box center [495, 232] width 26 height 23
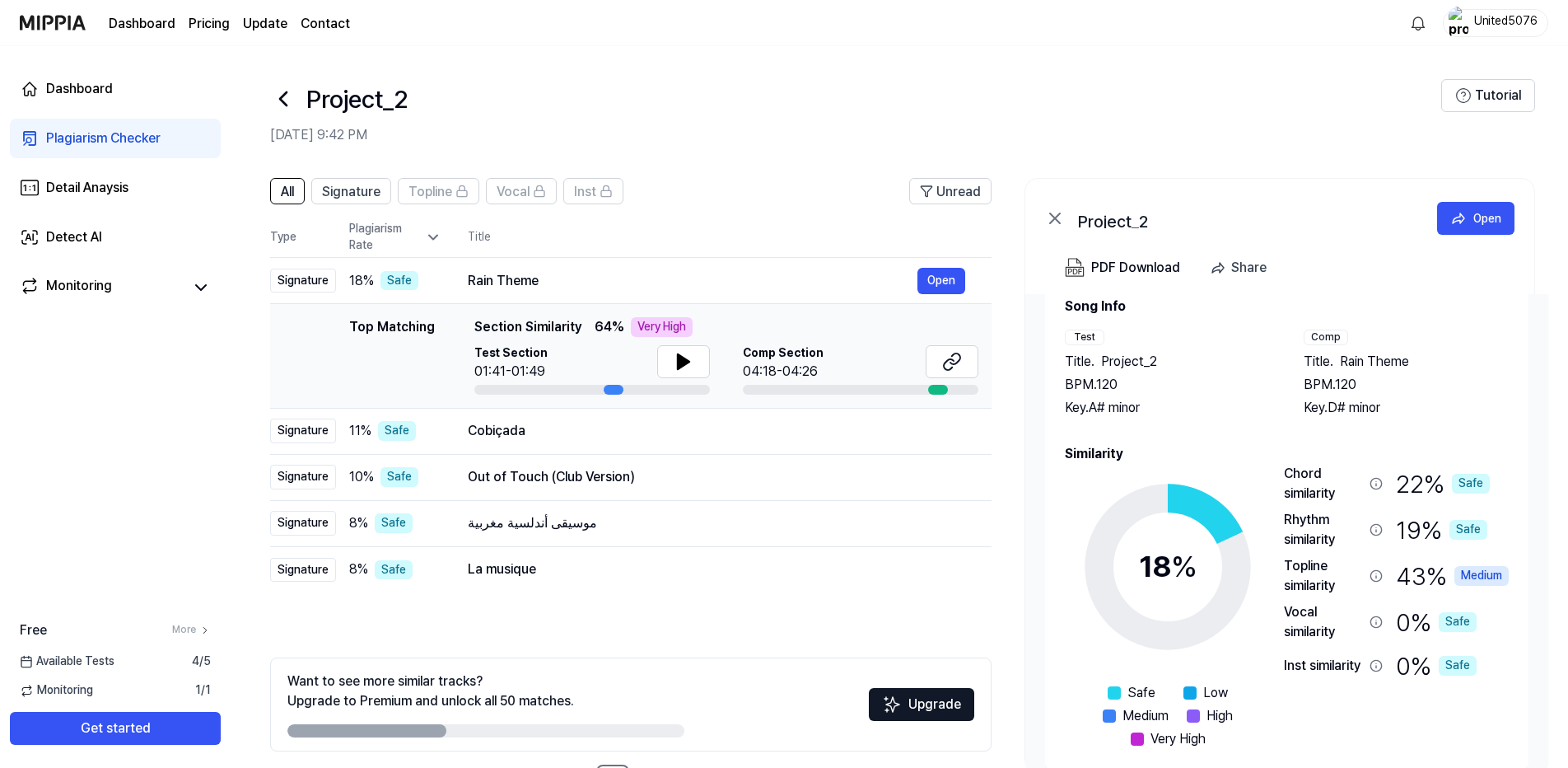
scroll to position [50, 0]
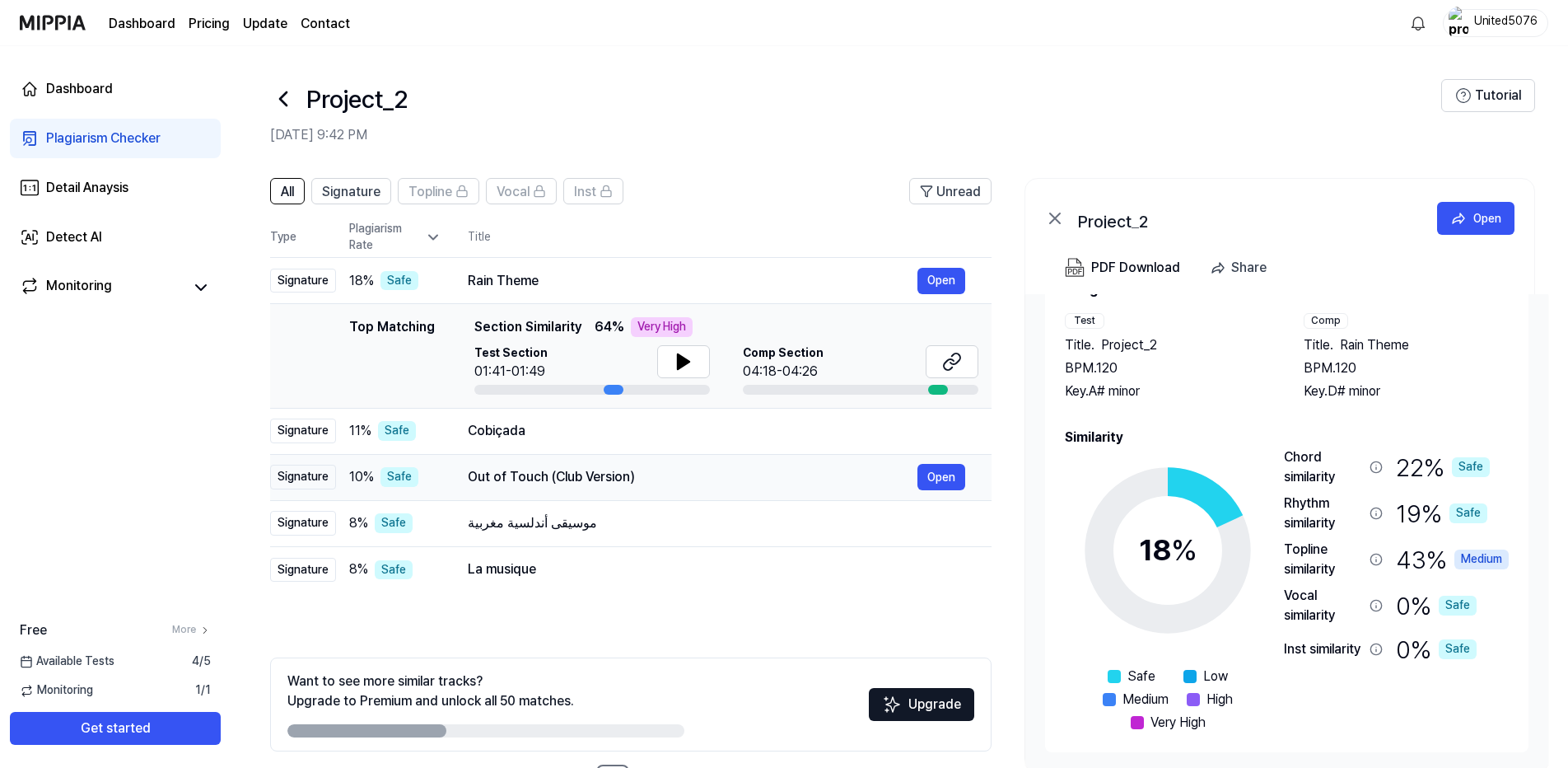
drag, startPoint x: 665, startPoint y: 477, endPoint x: 531, endPoint y: 477, distance: 134.0
click at [531, 477] on div "Out of Touch (Club Version)" at bounding box center [692, 477] width 450 height 19
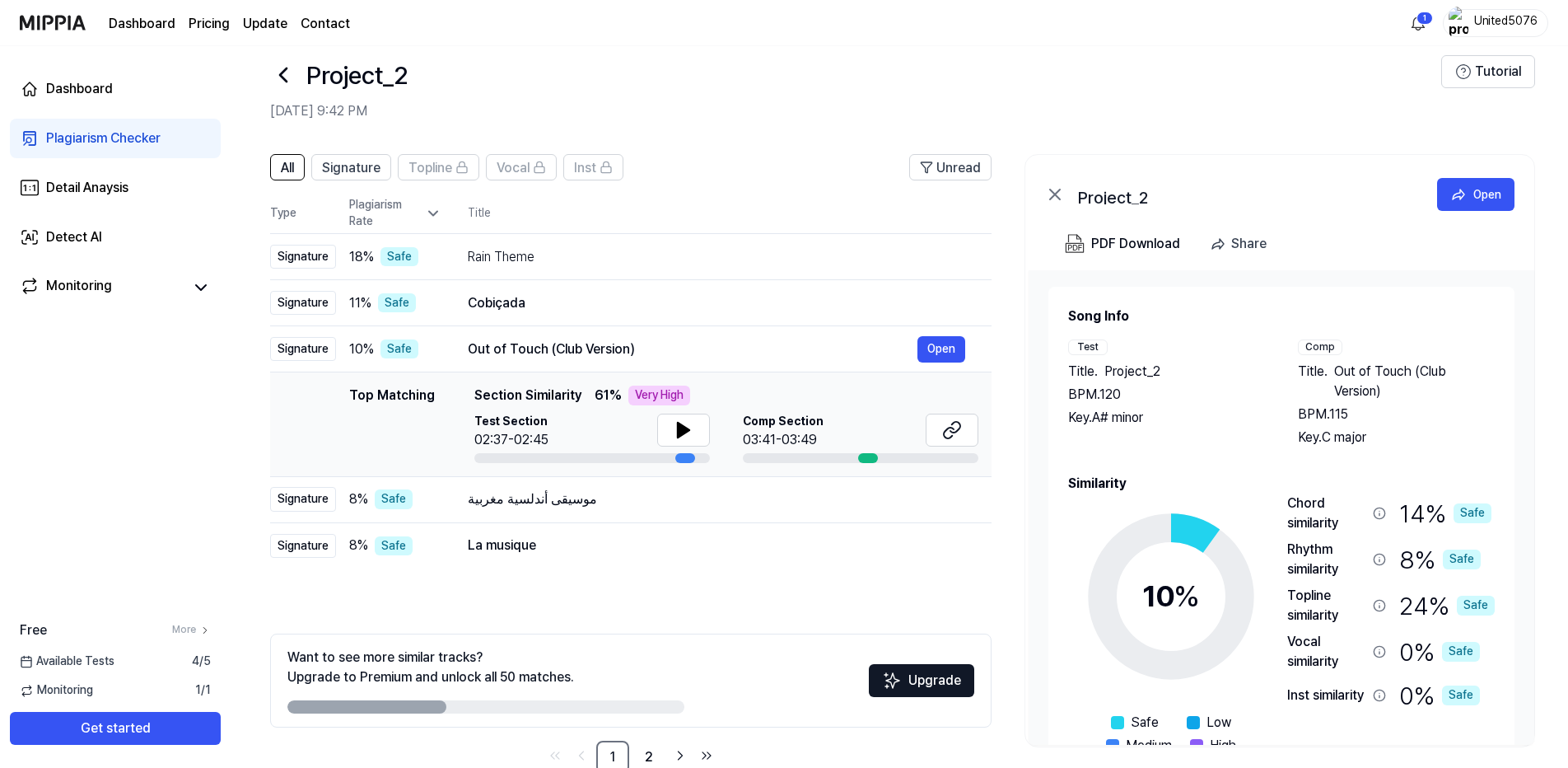
scroll to position [63, 0]
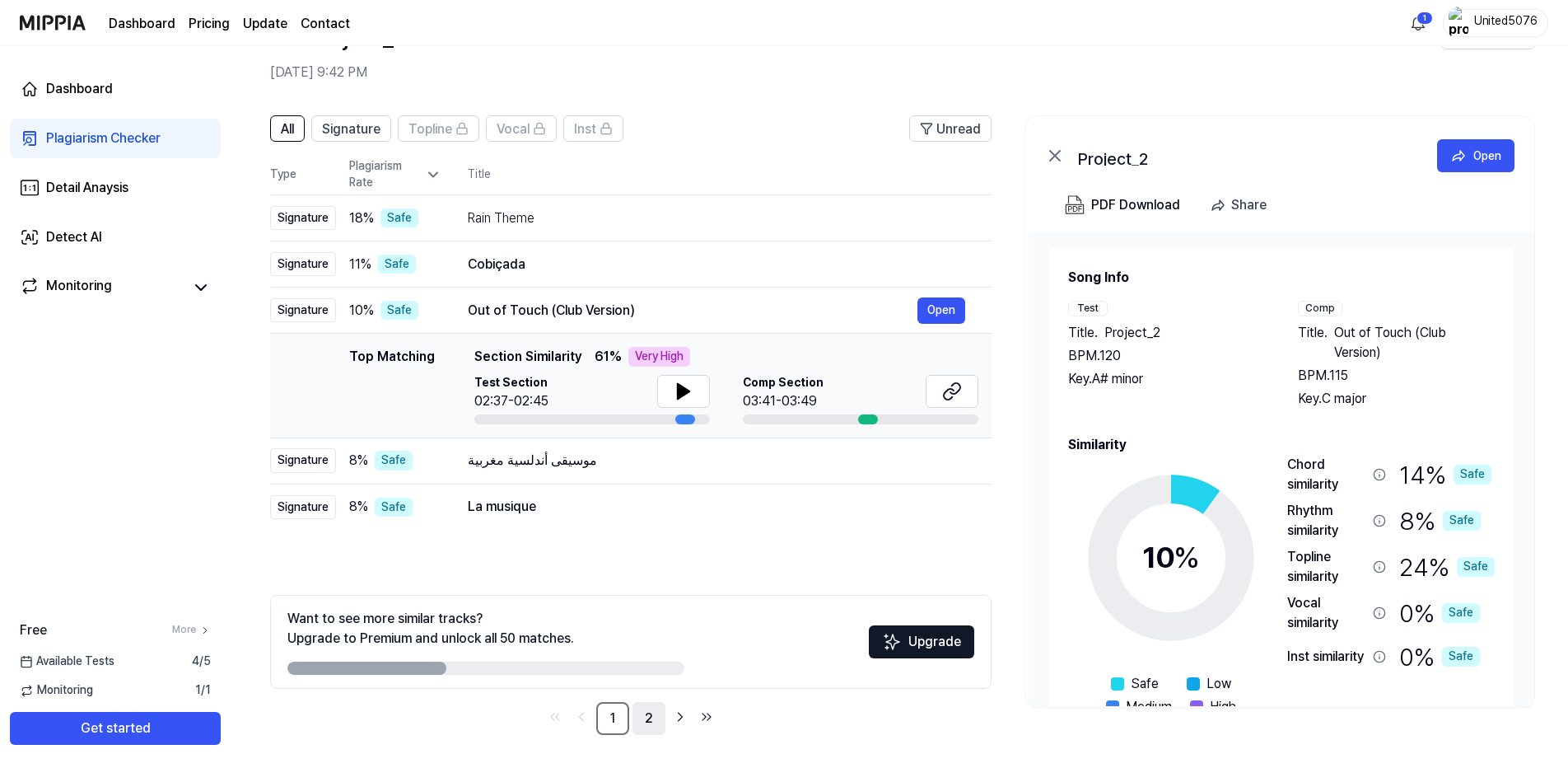
click at [642, 716] on link "2" at bounding box center [649, 719] width 33 height 33
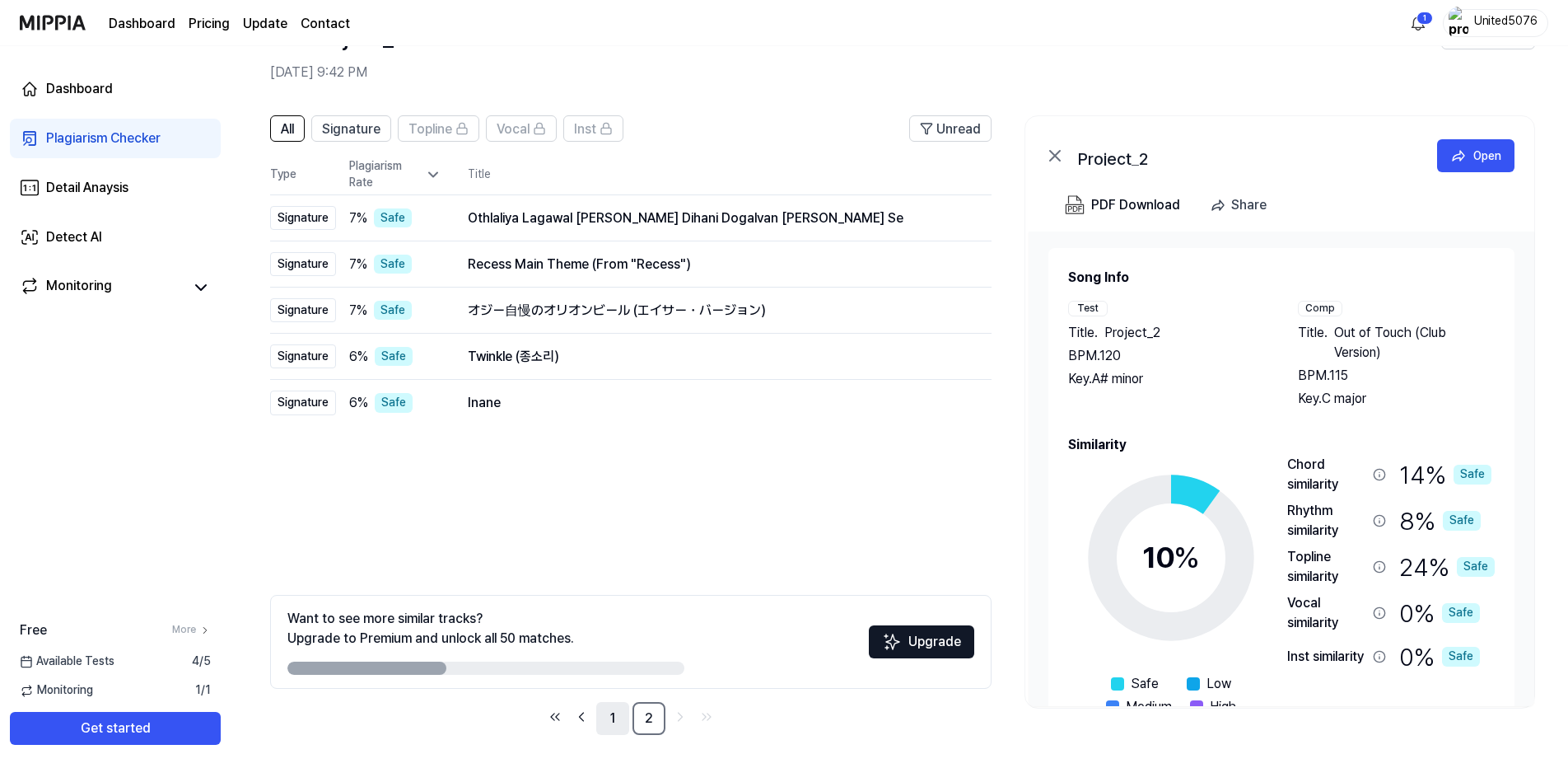
click at [606, 714] on link "1" at bounding box center [613, 719] width 33 height 33
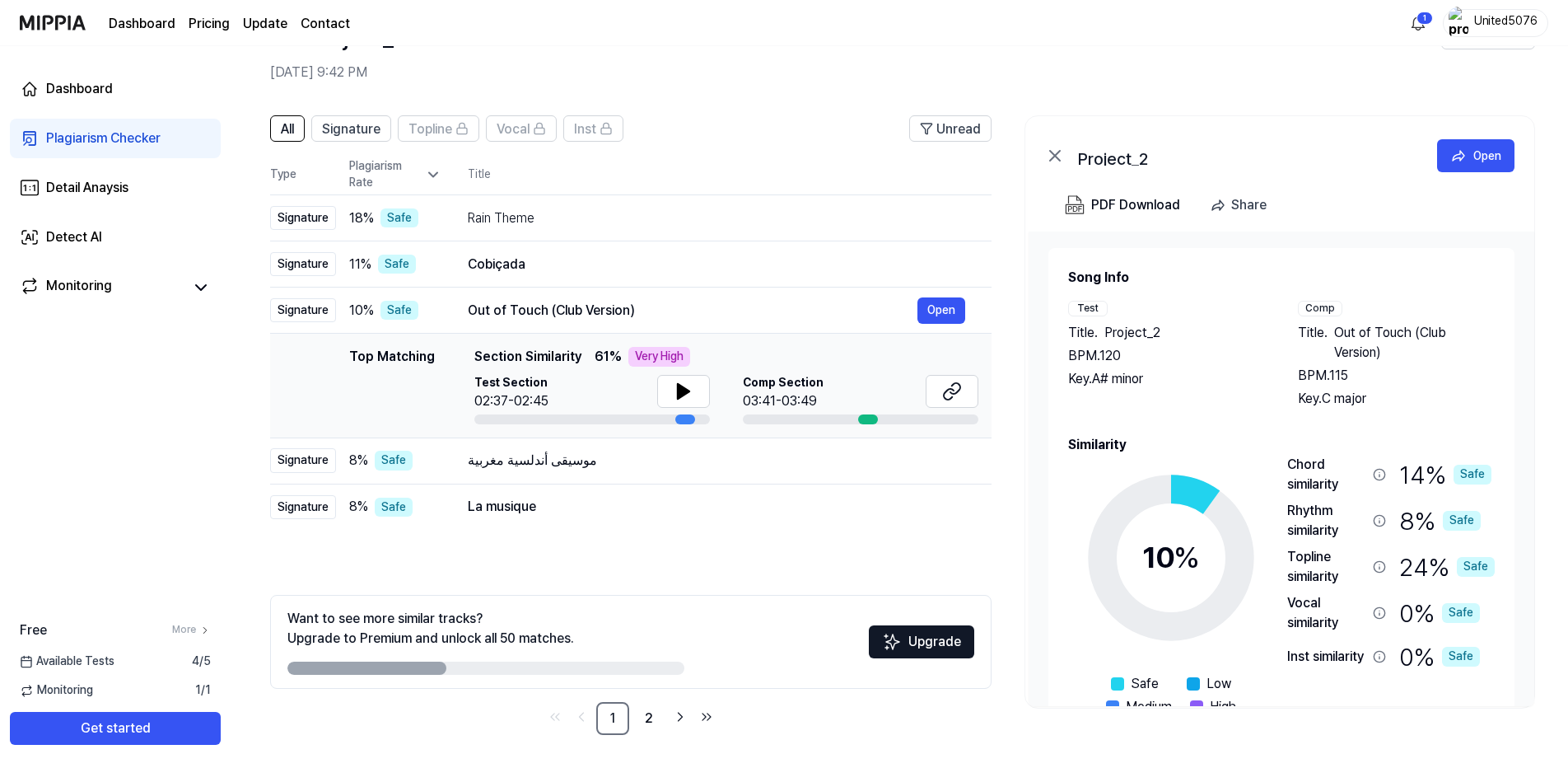
drag, startPoint x: 1543, startPoint y: 26, endPoint x: 1195, endPoint y: 340, distance: 468.7
click at [1195, 340] on div "Title . Project_2" at bounding box center [1167, 333] width 197 height 19
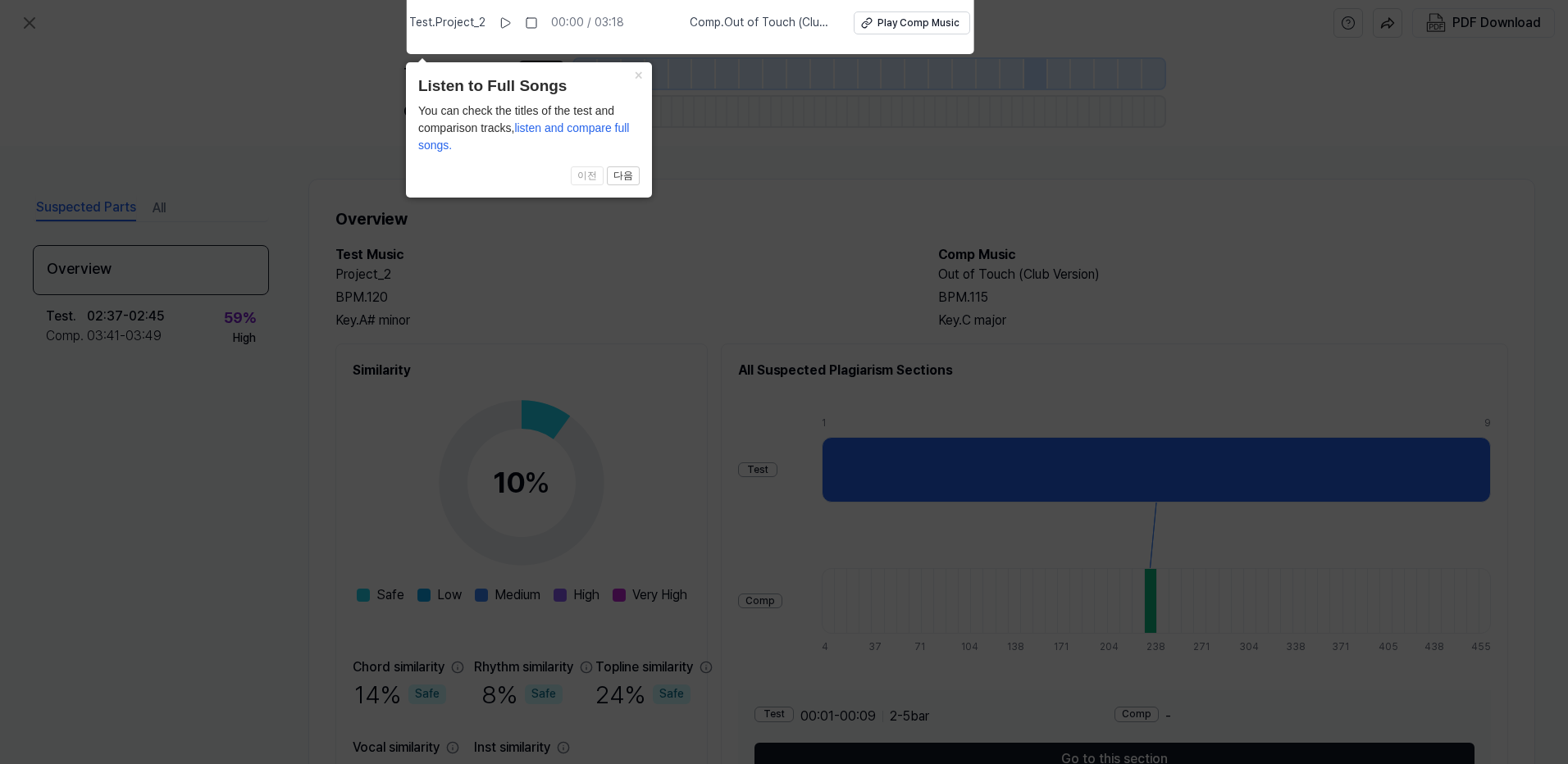
click at [1181, 224] on icon at bounding box center [784, 377] width 1568 height 772
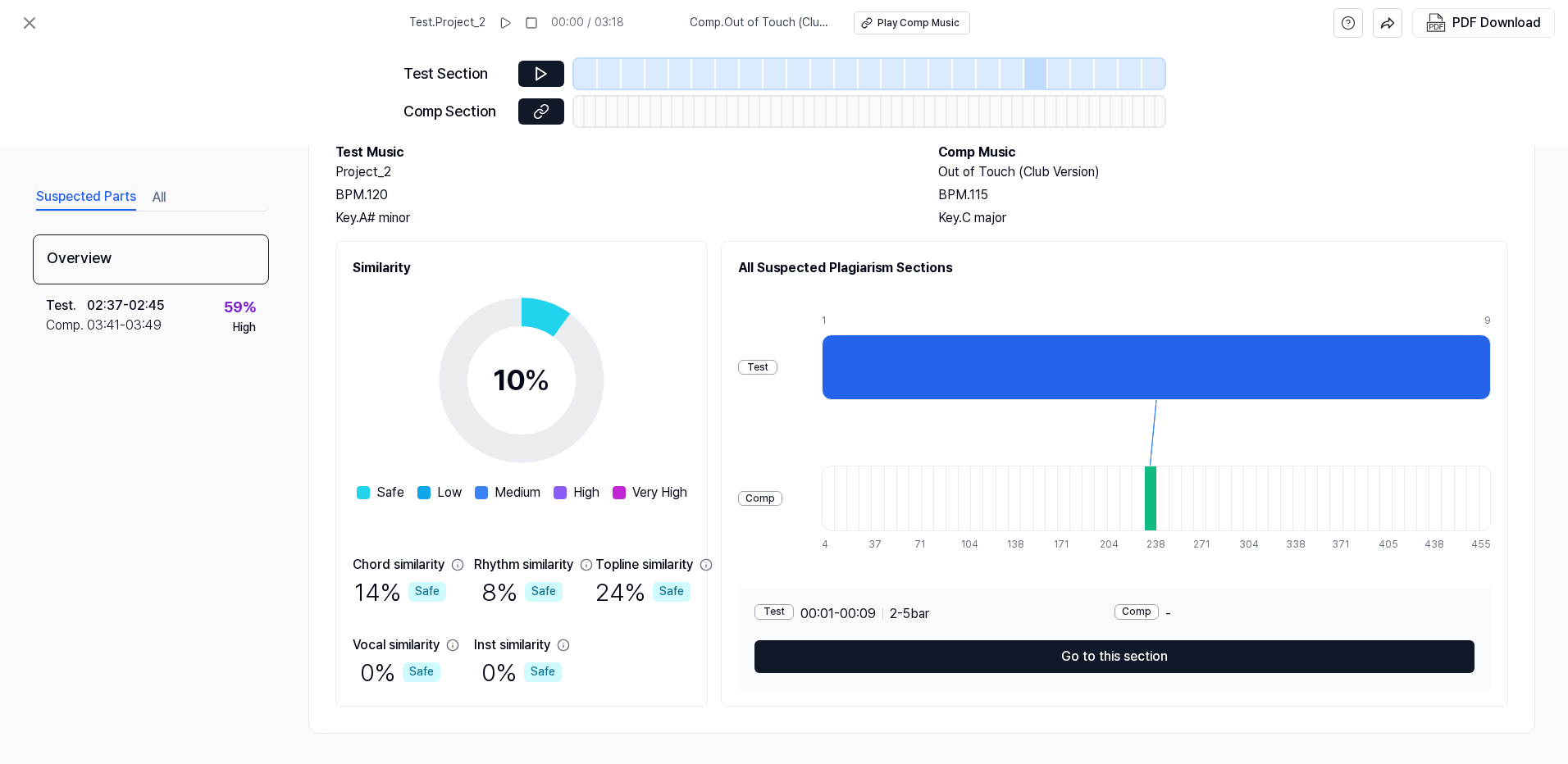
scroll to position [105, 0]
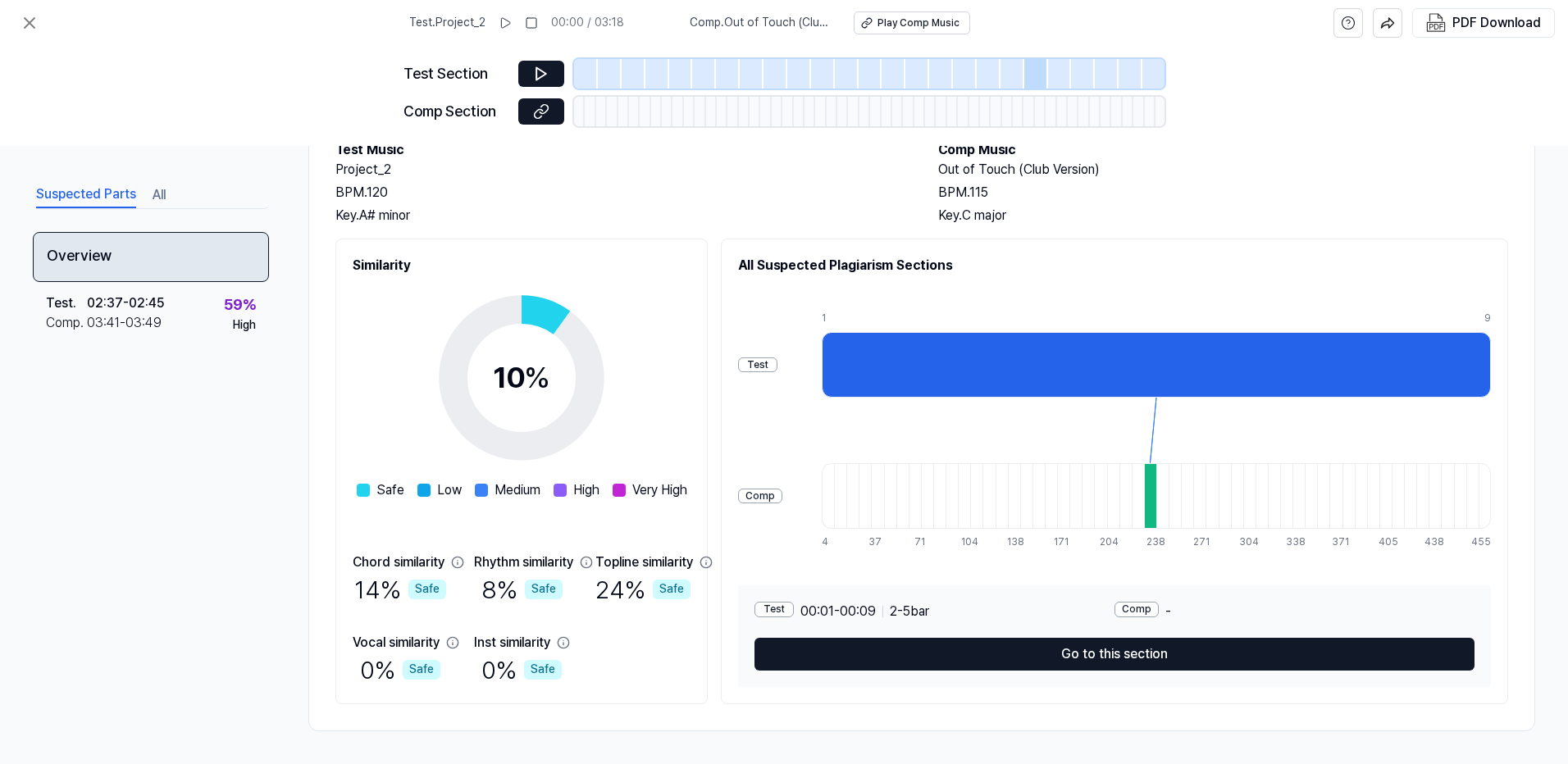
click at [214, 265] on div "Overview" at bounding box center [150, 257] width 236 height 50
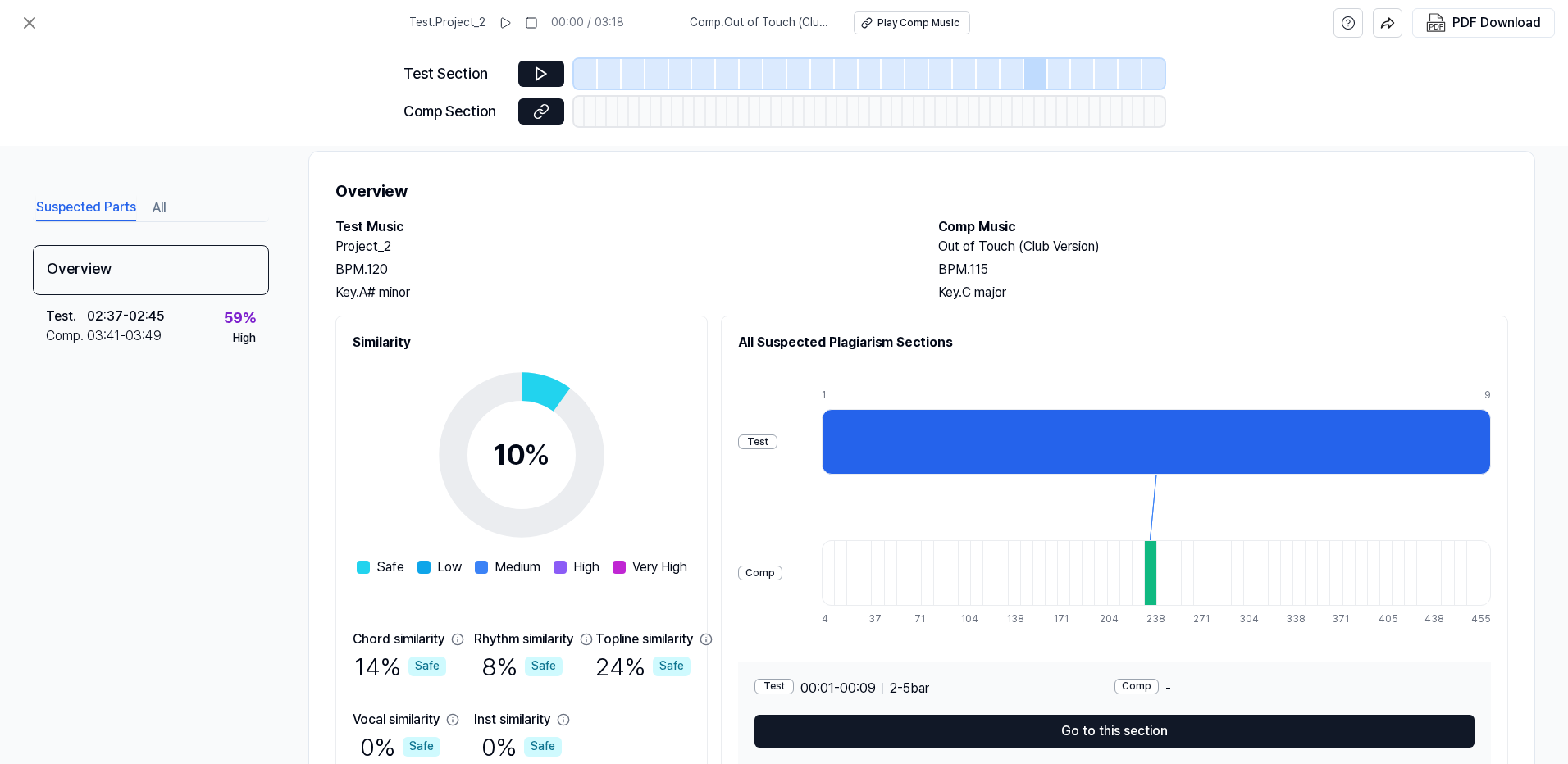
scroll to position [0, 0]
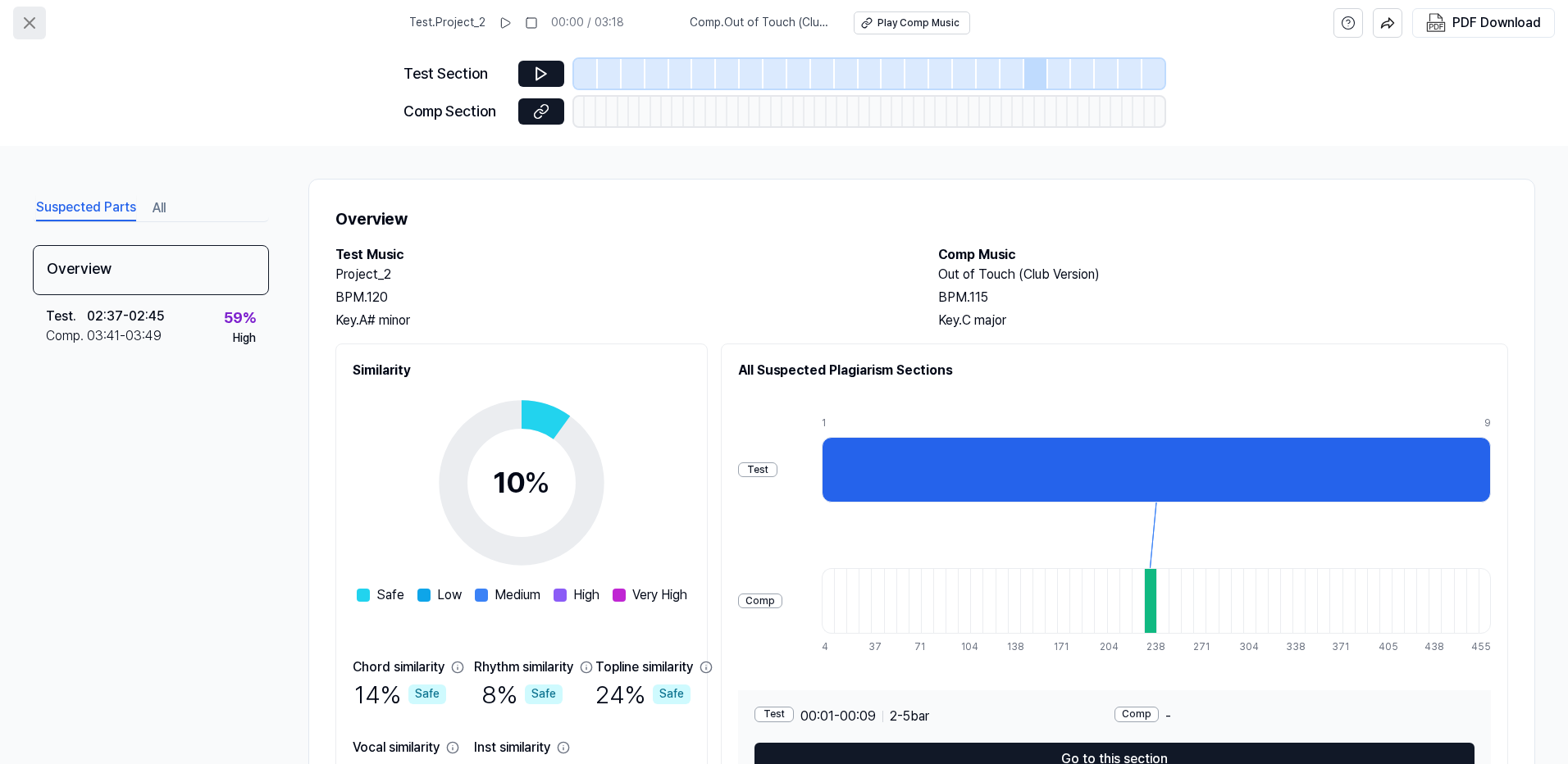
click at [25, 36] on button at bounding box center [30, 23] width 33 height 33
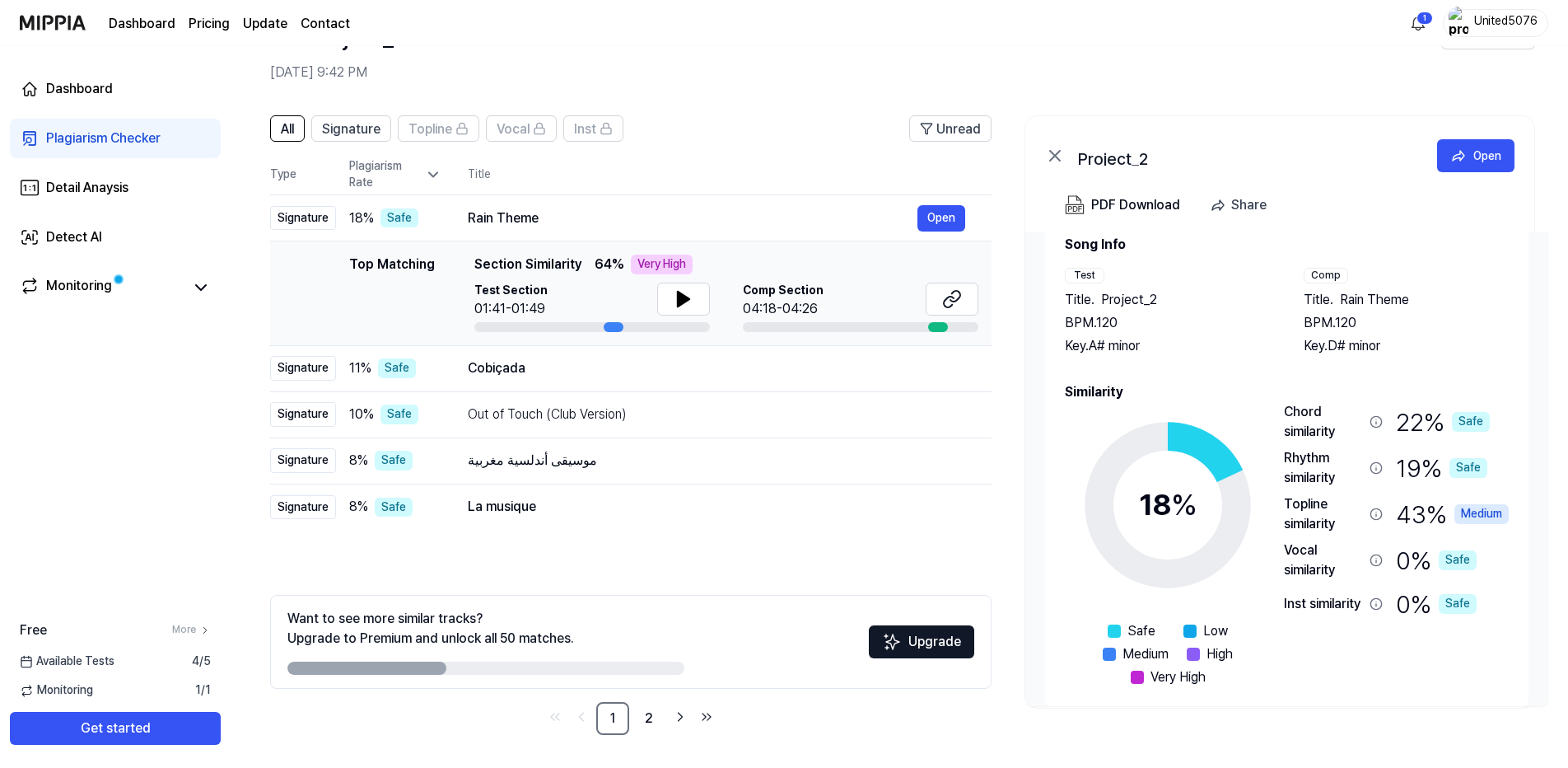
scroll to position [50, 0]
